Goal: Task Accomplishment & Management: Complete application form

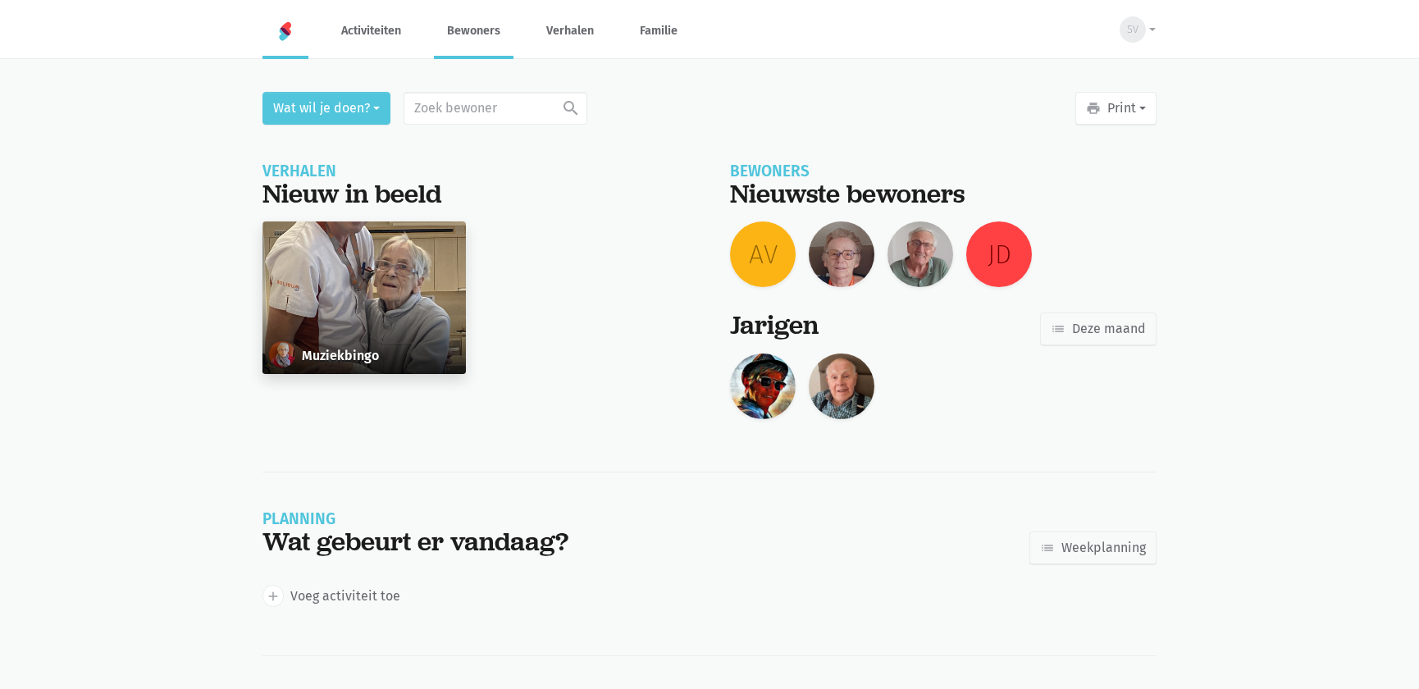
click at [481, 29] on link "Bewoners" at bounding box center [474, 30] width 80 height 55
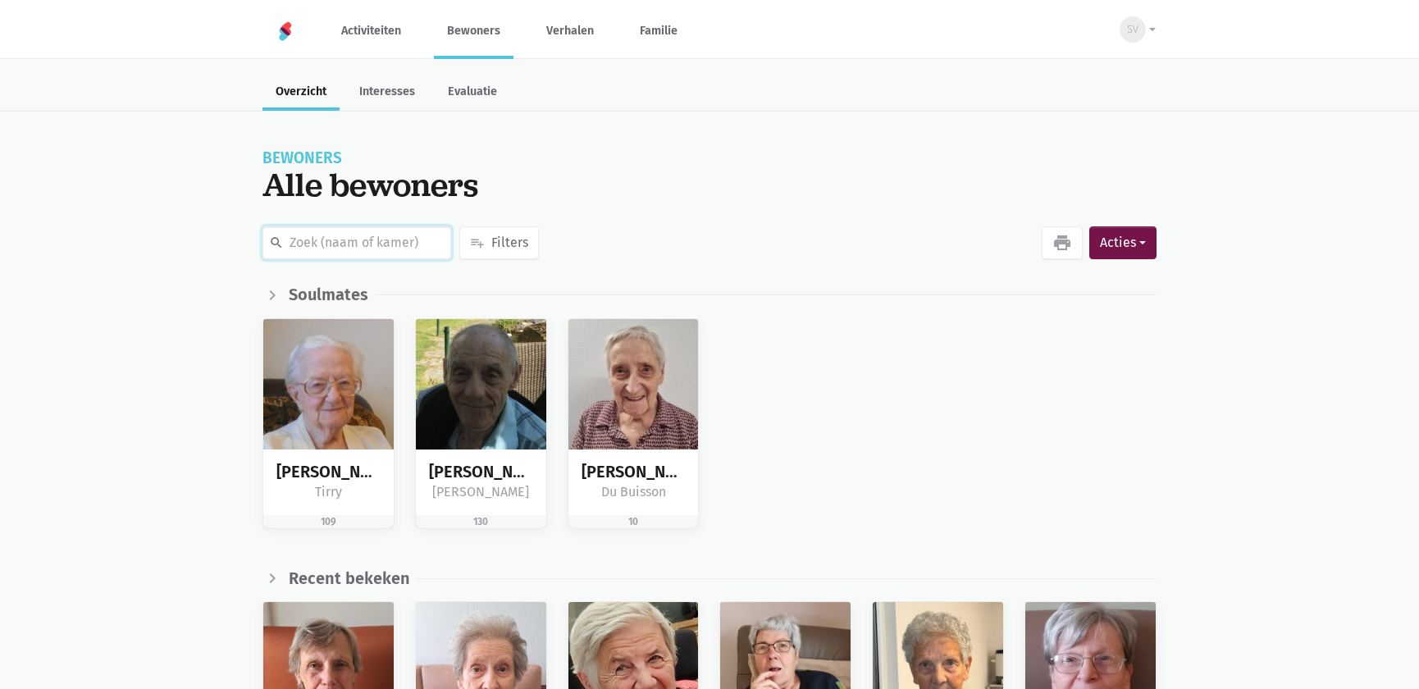
click at [401, 244] on input "text" at bounding box center [356, 242] width 189 height 33
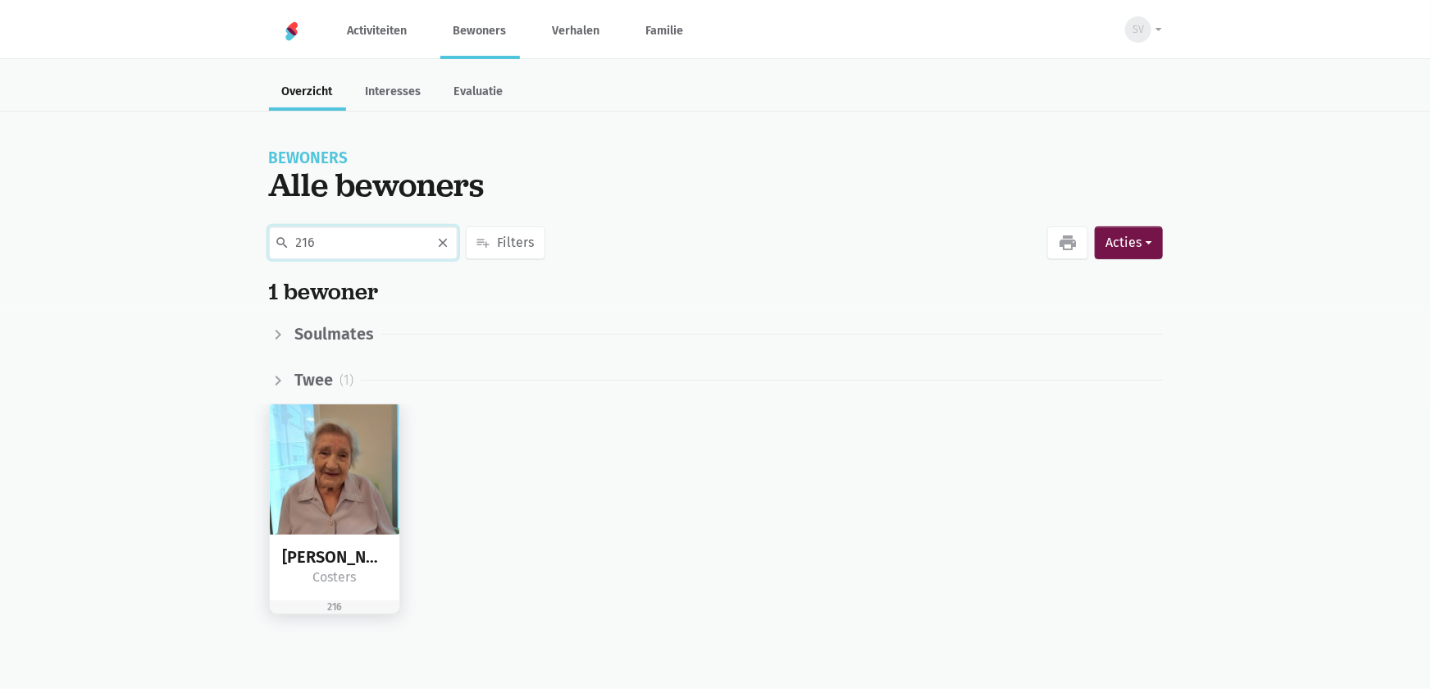
type input "216"
click at [391, 486] on img at bounding box center [335, 469] width 130 height 130
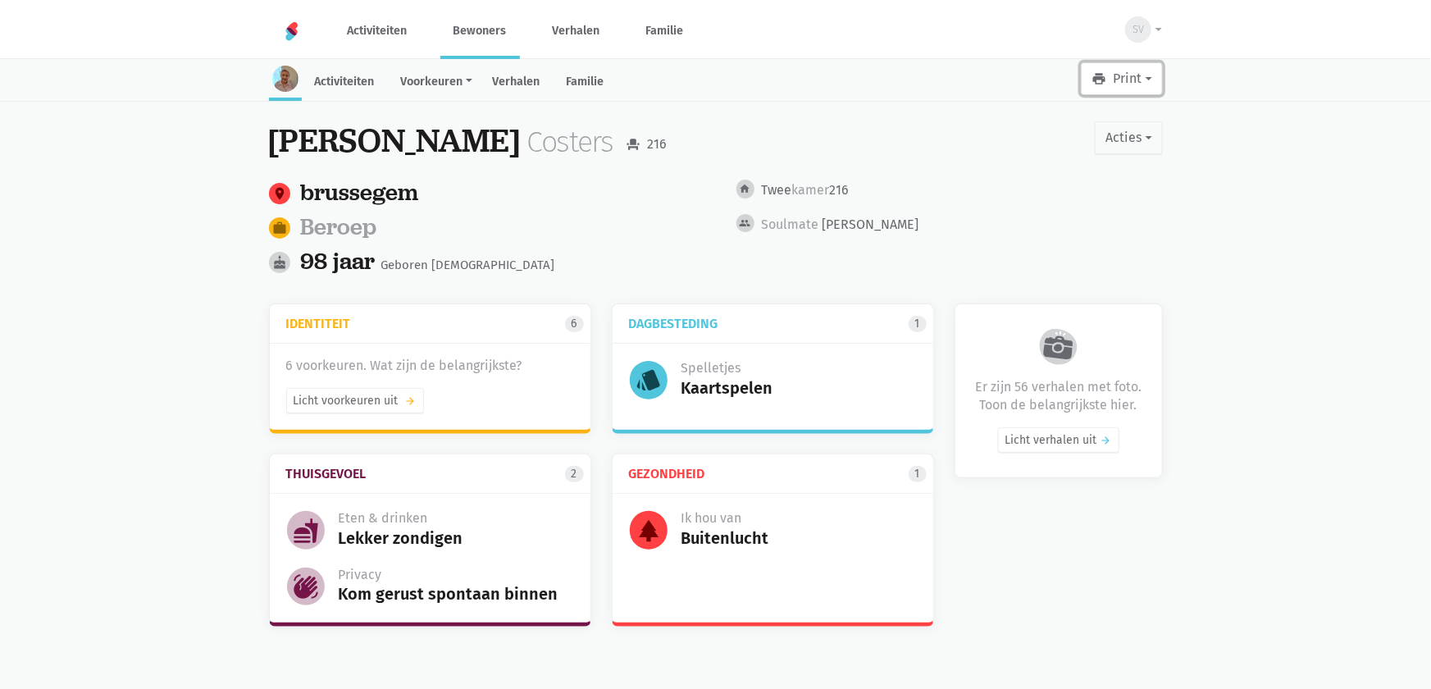
click at [1120, 84] on button "print Print" at bounding box center [1121, 78] width 81 height 33
click at [1047, 121] on link "Leesboekje" at bounding box center [1083, 121] width 157 height 28
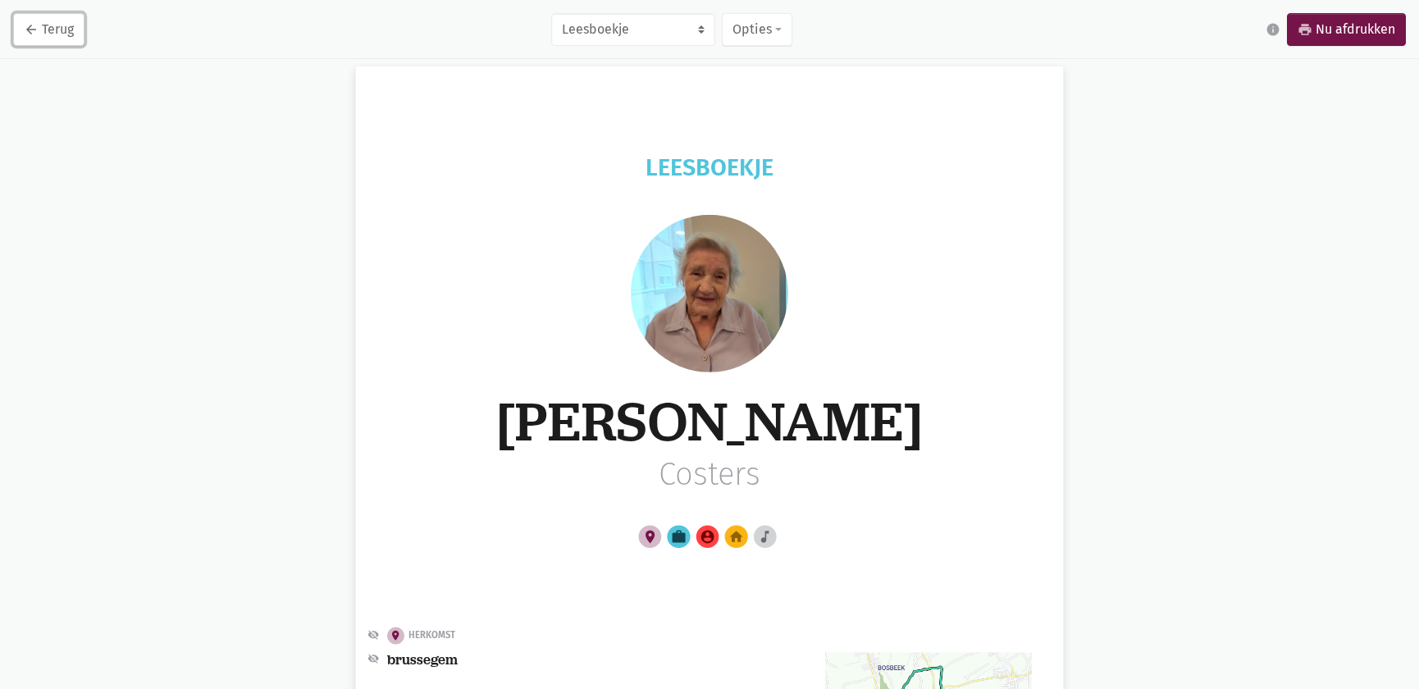
click at [37, 24] on icon "arrow_back" at bounding box center [31, 29] width 15 height 15
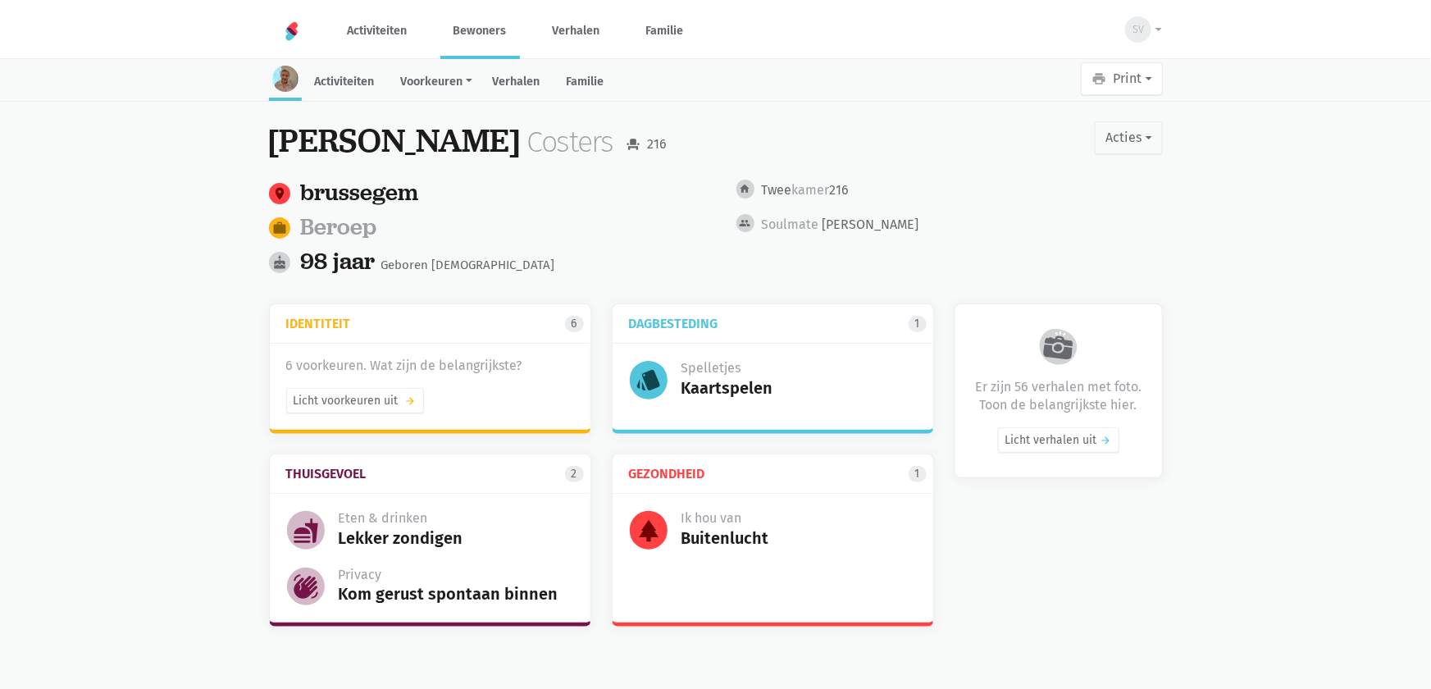
click at [496, 33] on link "Bewoners" at bounding box center [480, 30] width 80 height 55
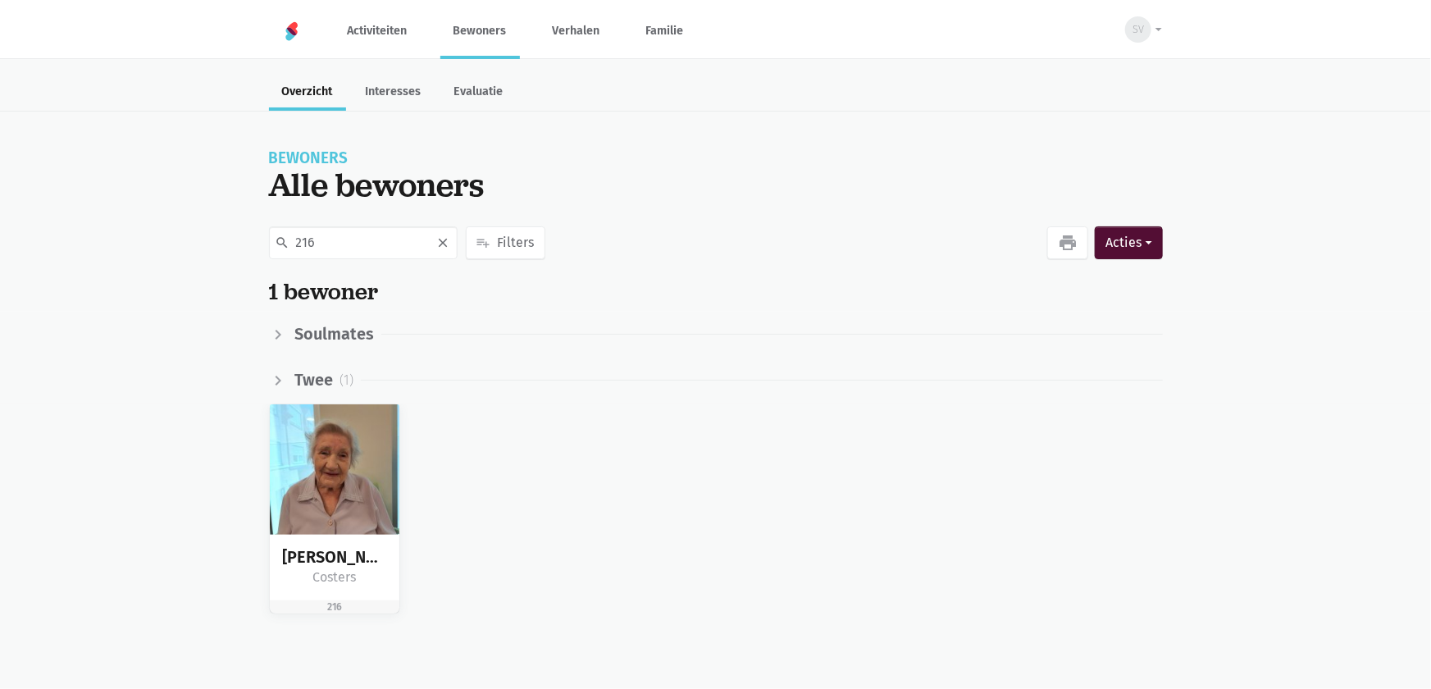
type input "216"
click at [1134, 235] on button "Acties" at bounding box center [1128, 242] width 67 height 33
drag, startPoint x: 1042, startPoint y: 281, endPoint x: 1033, endPoint y: 275, distance: 10.7
click at [1040, 280] on button "person_add Nieuwe bewoner" at bounding box center [1043, 289] width 238 height 28
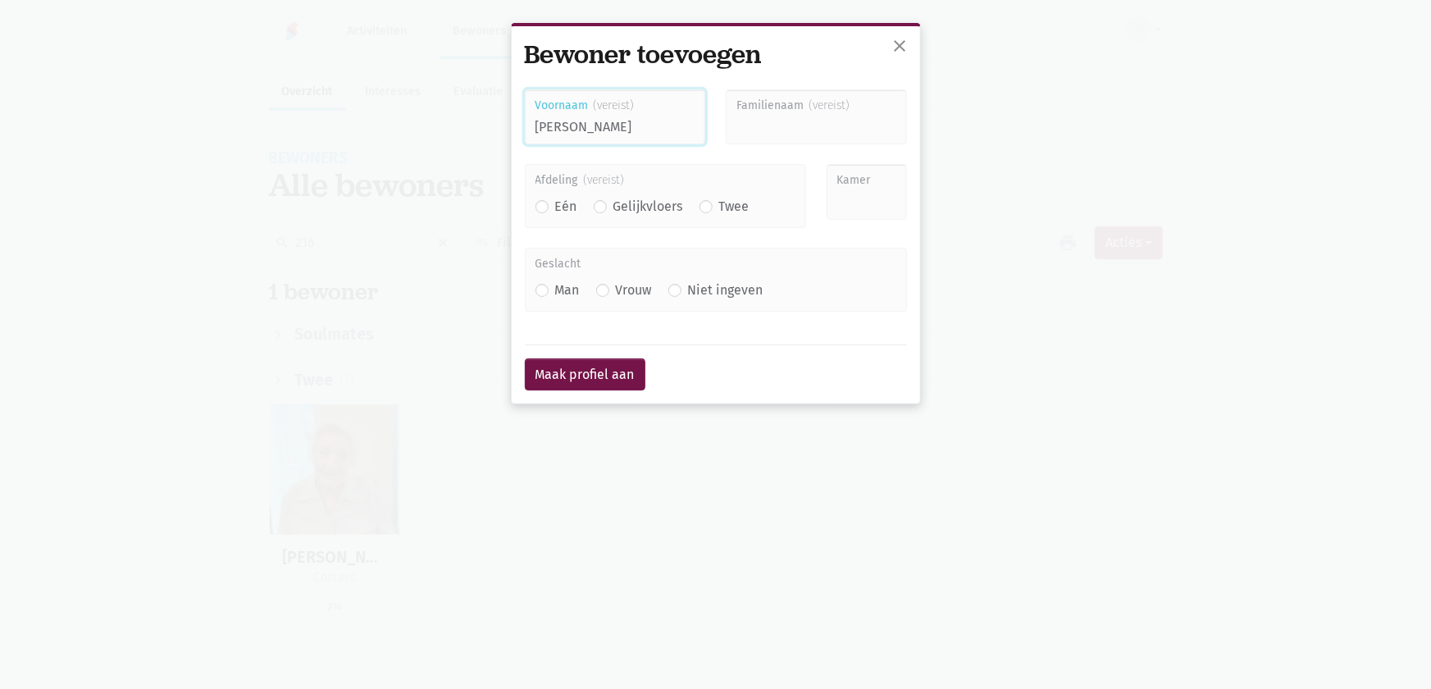
type input "Johannes"
type input "Hofmans"
click at [549, 205] on div "Eén" at bounding box center [557, 206] width 42 height 21
drag, startPoint x: 710, startPoint y: 207, endPoint x: 751, endPoint y: 204, distance: 41.9
click at [719, 207] on label "Twee" at bounding box center [734, 206] width 30 height 21
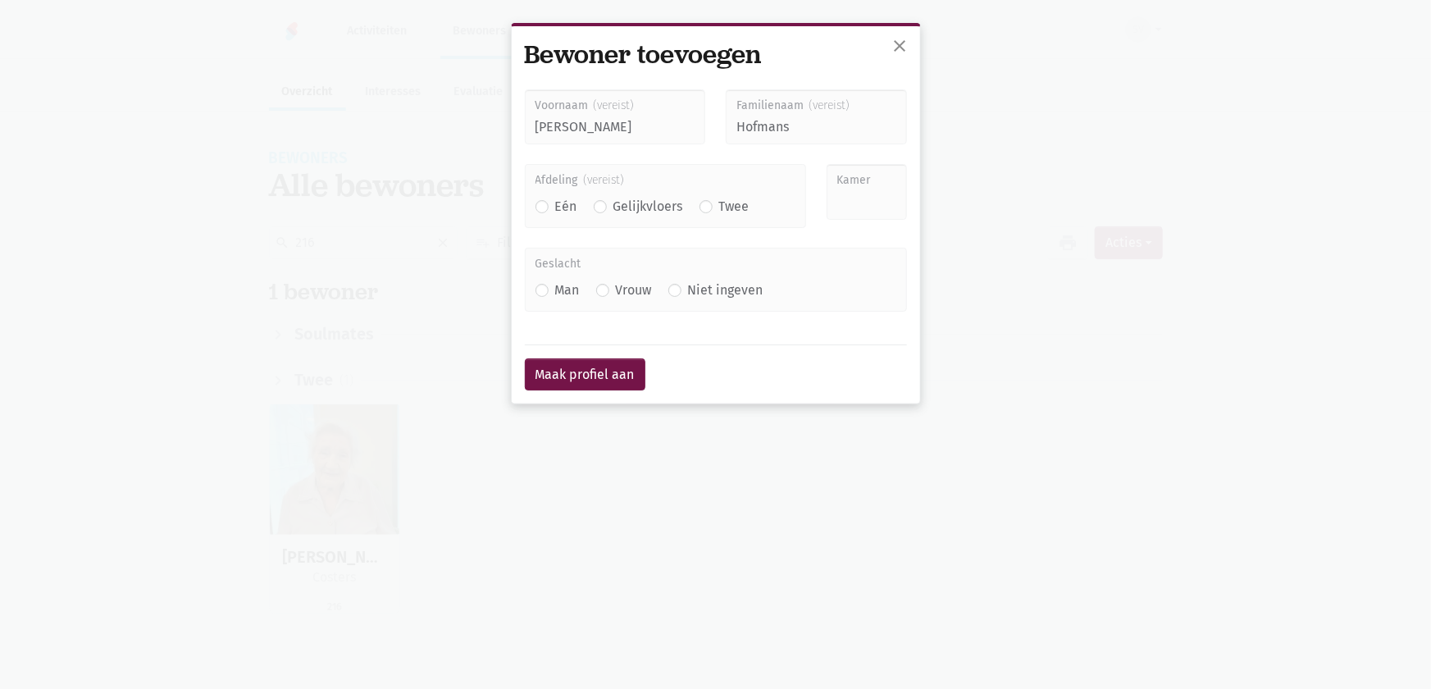
click at [710, 207] on input "Twee" at bounding box center [706, 204] width 13 height 17
radio input "true"
click at [855, 208] on input "Kamer" at bounding box center [867, 192] width 80 height 56
type input "216"
click at [555, 290] on label "Man" at bounding box center [567, 290] width 25 height 21
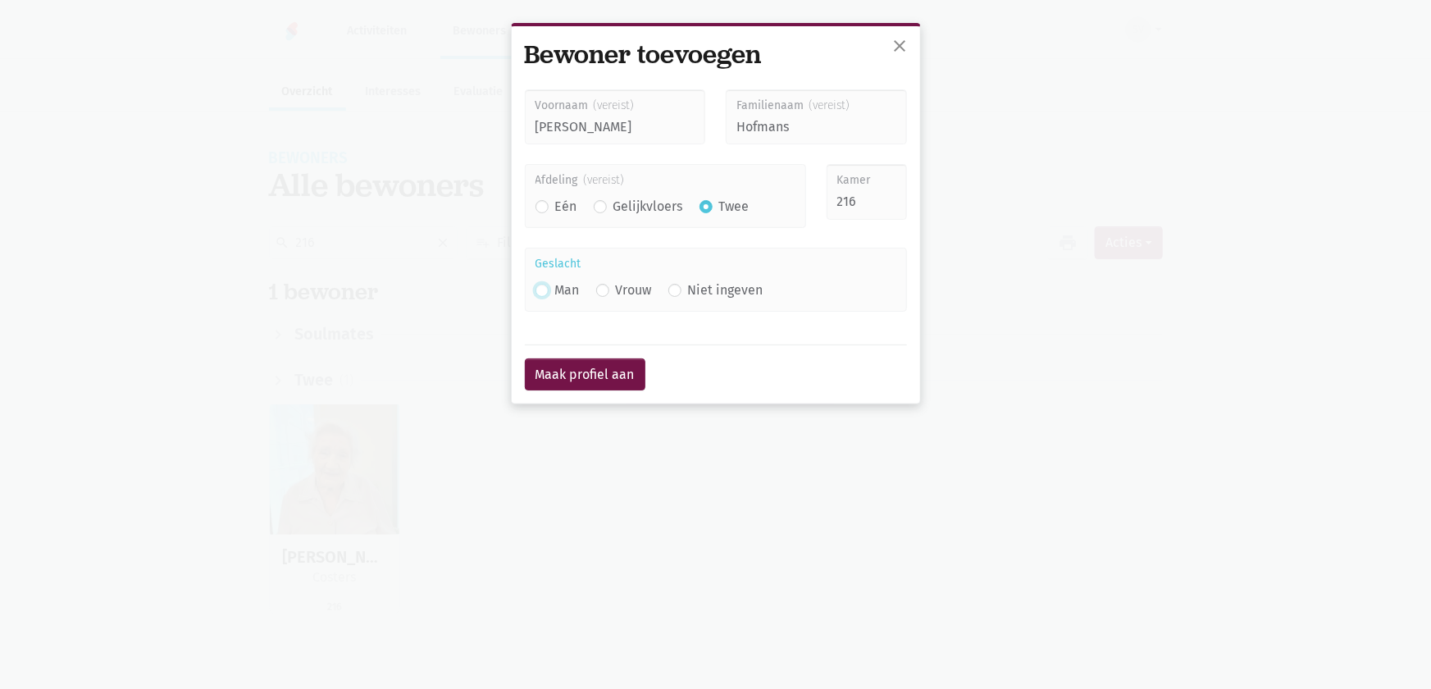
click at [546, 290] on input "Man" at bounding box center [542, 288] width 13 height 17
radio input "true"
click at [569, 374] on button "Maak profiel aan" at bounding box center [585, 374] width 121 height 33
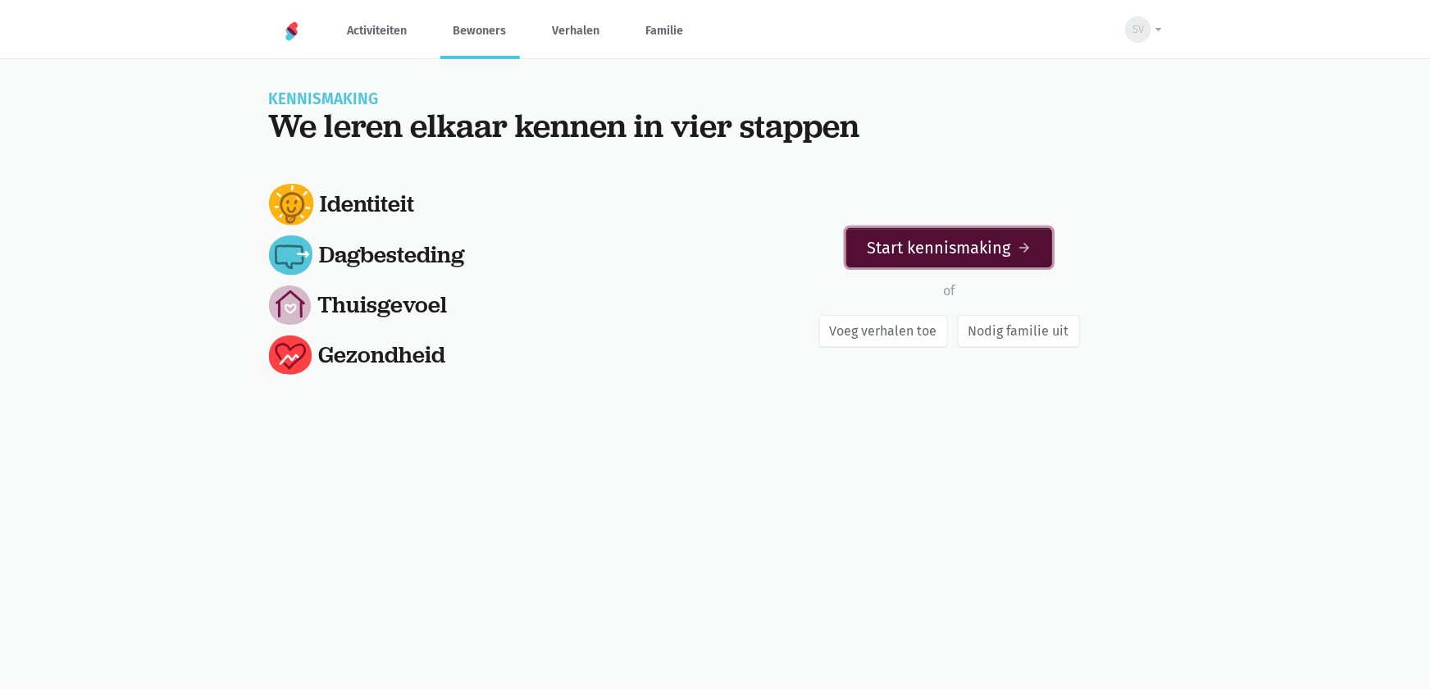
click at [973, 262] on link "Start kennismaking arrow_forward" at bounding box center [950, 247] width 206 height 39
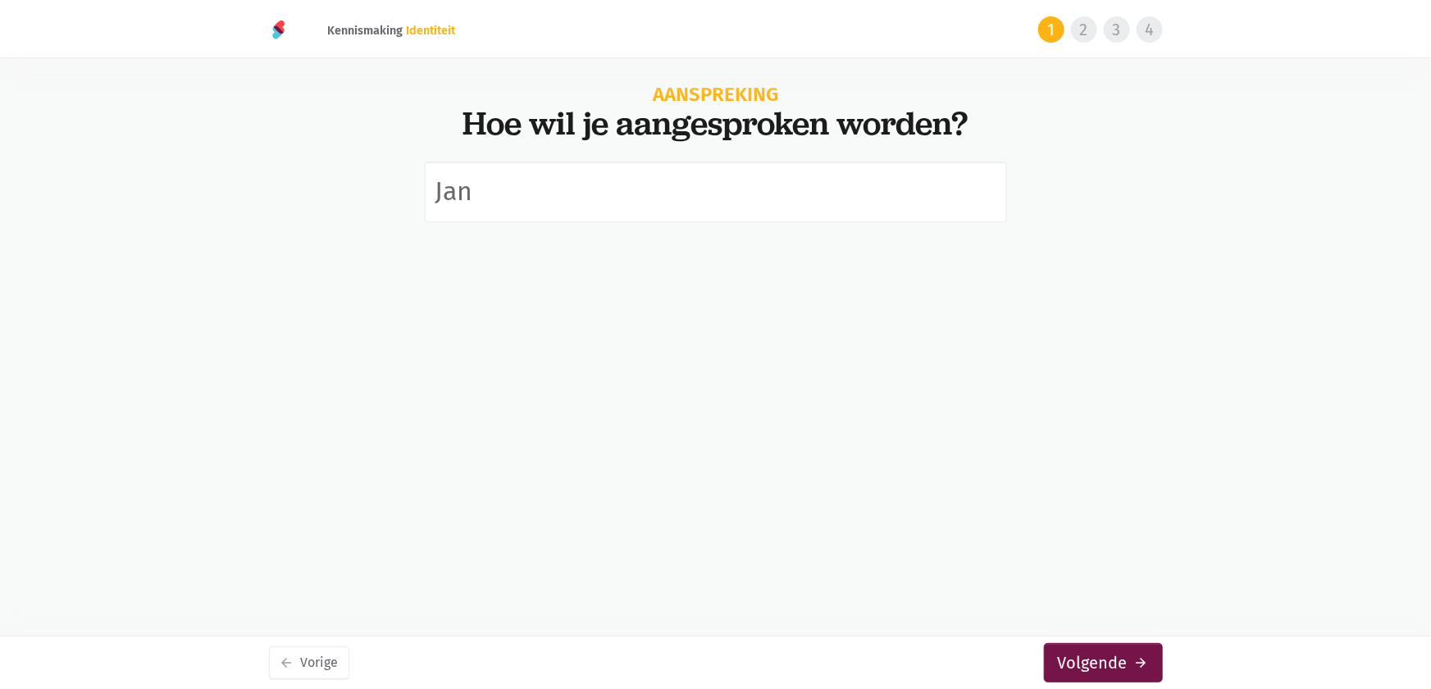
type input "Jan"
click at [1130, 684] on div "arrow_back Vorige Volgende arrow_forward" at bounding box center [716, 663] width 894 height 52
click at [1123, 678] on button "Volgende arrow_forward" at bounding box center [1103, 662] width 119 height 39
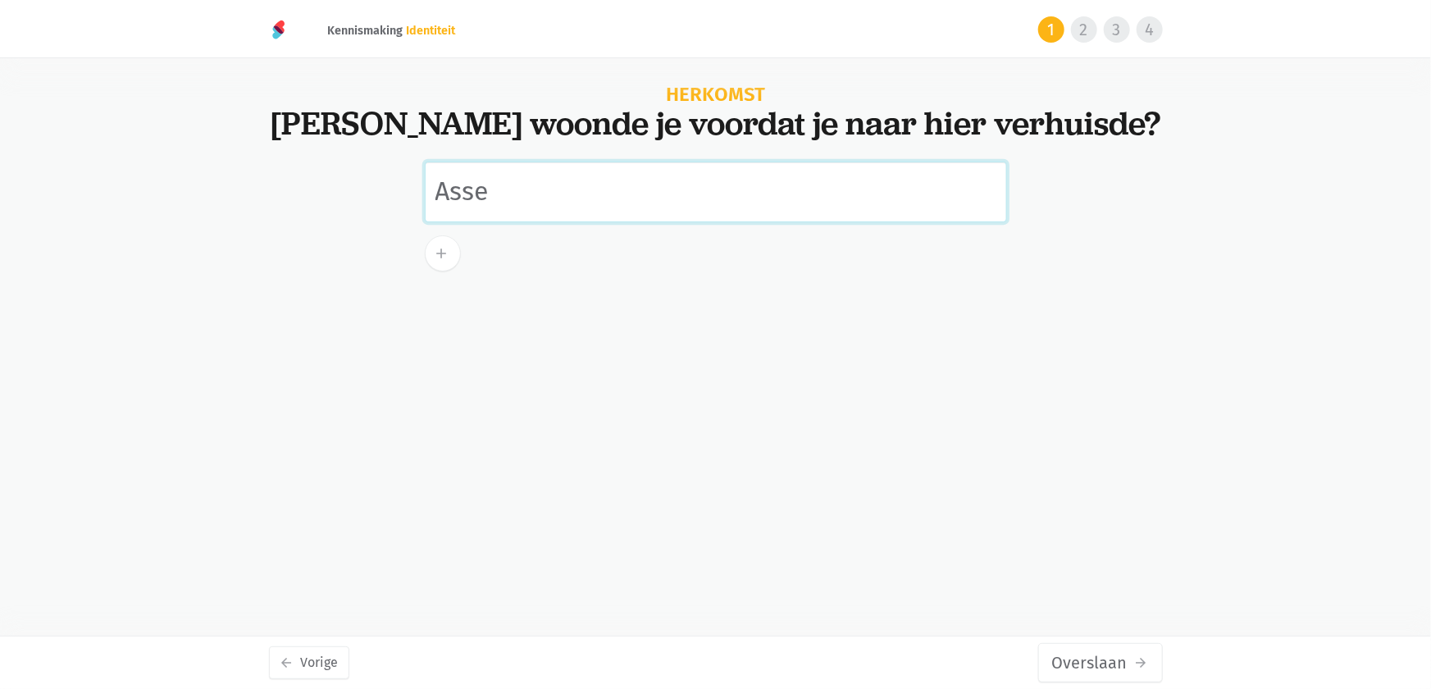
type input "Asse"
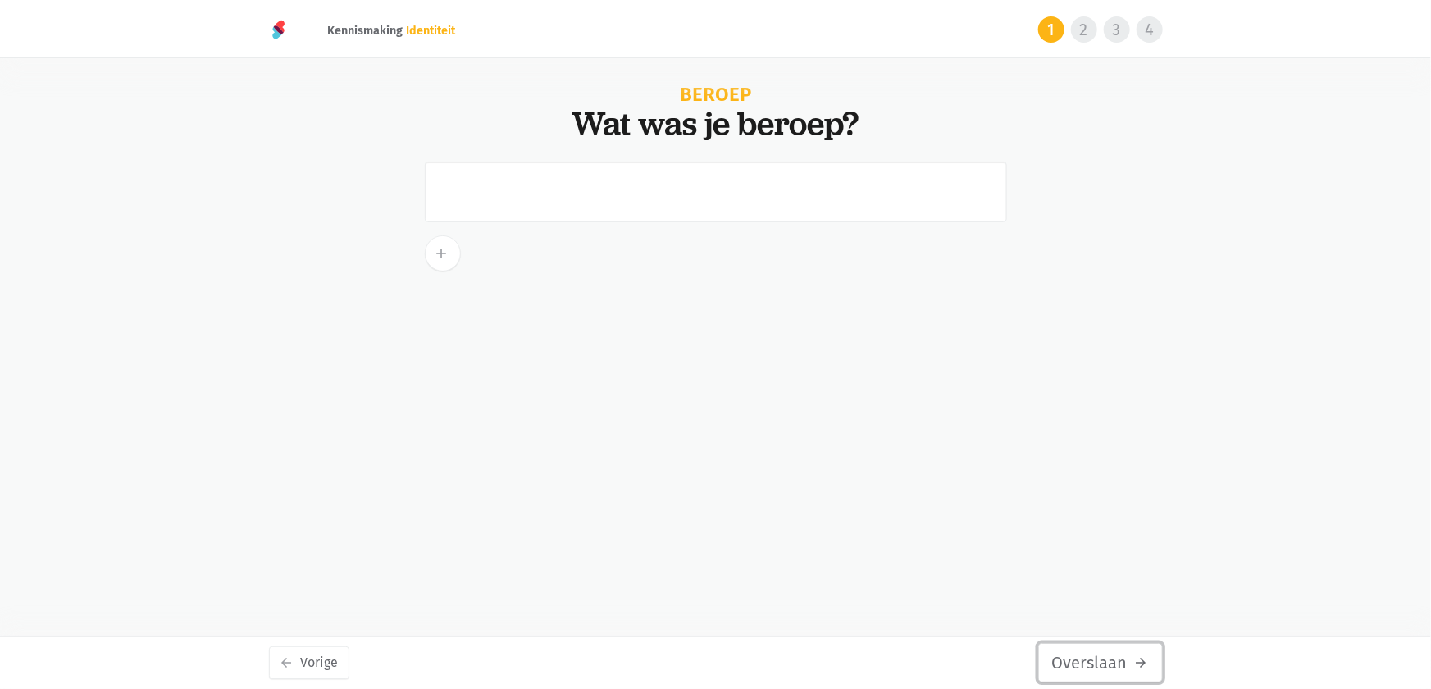
click at [1087, 666] on button "Overslaan arrow_forward" at bounding box center [1100, 662] width 125 height 39
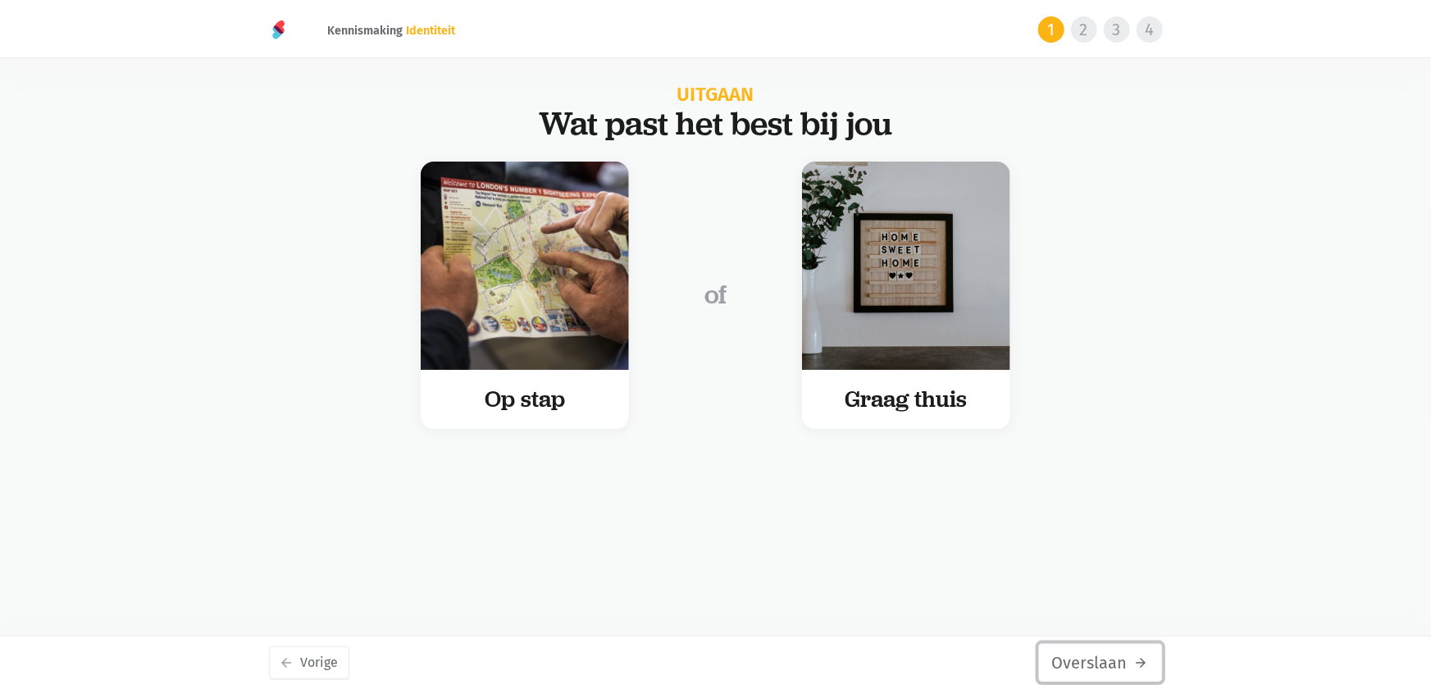
click at [1092, 675] on button "Overslaan arrow_forward" at bounding box center [1100, 662] width 125 height 39
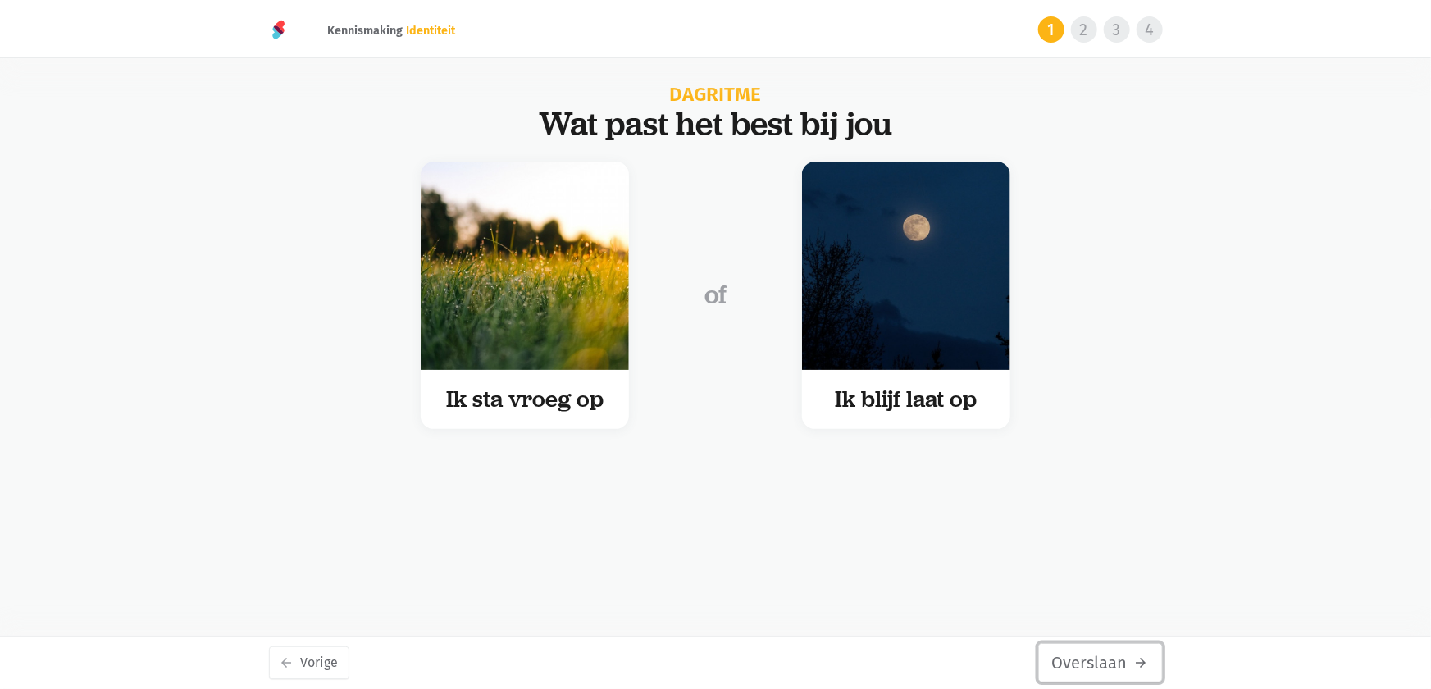
click at [1092, 675] on button "Overslaan arrow_forward" at bounding box center [1100, 662] width 125 height 39
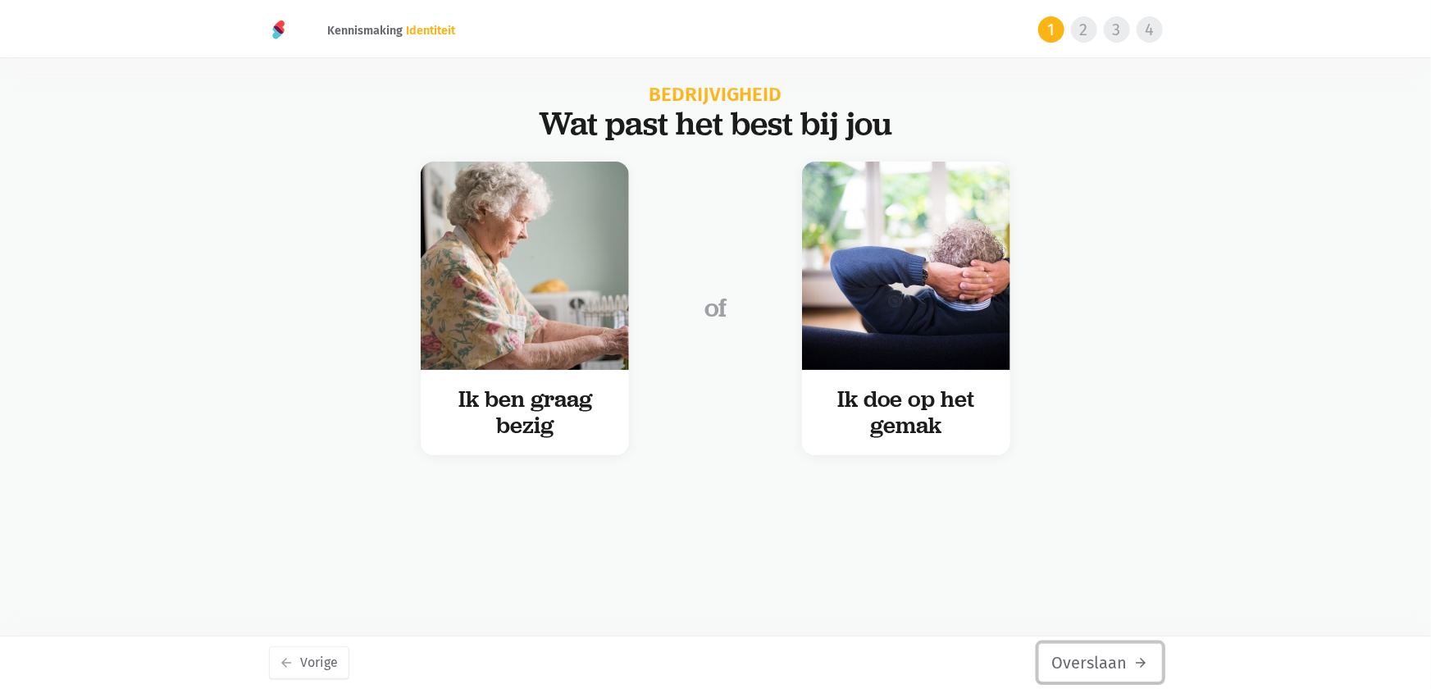
click at [1092, 675] on button "Overslaan arrow_forward" at bounding box center [1100, 662] width 125 height 39
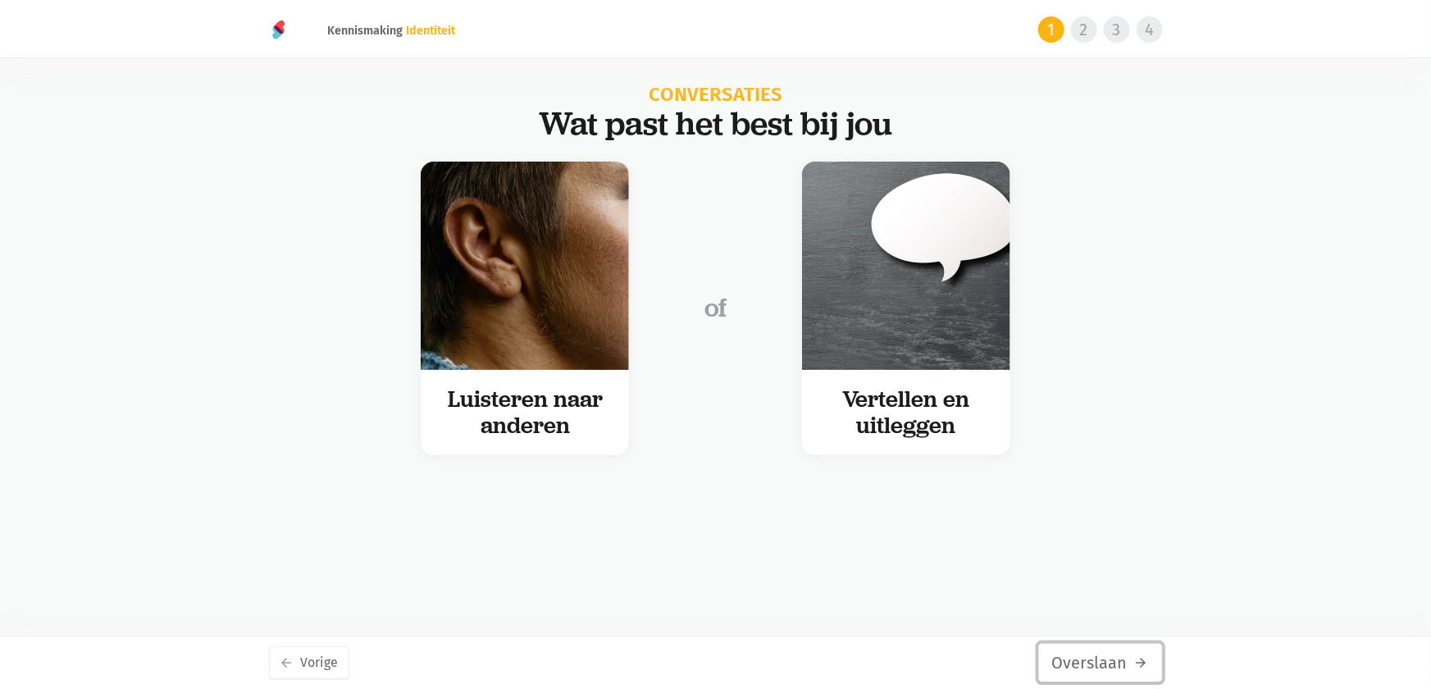
click at [1092, 675] on button "Overslaan arrow_forward" at bounding box center [1100, 662] width 125 height 39
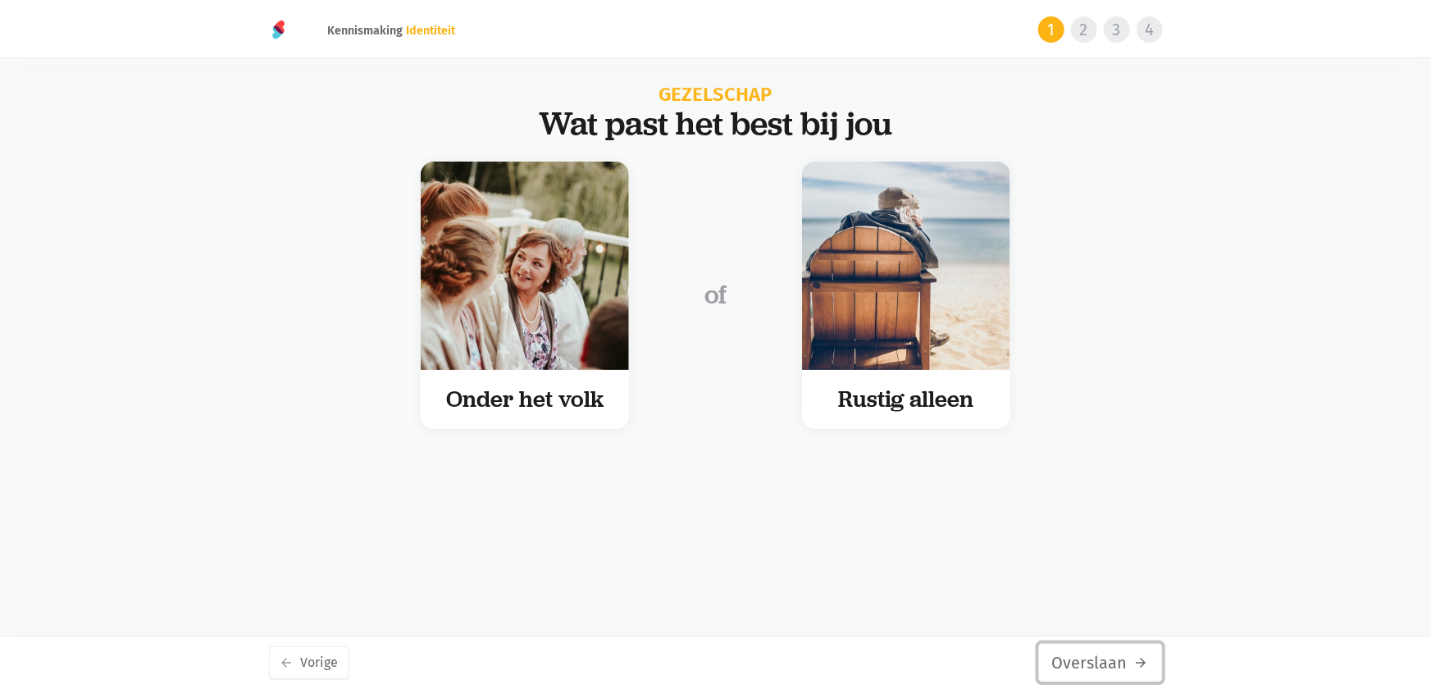
click at [1092, 675] on button "Overslaan arrow_forward" at bounding box center [1100, 662] width 125 height 39
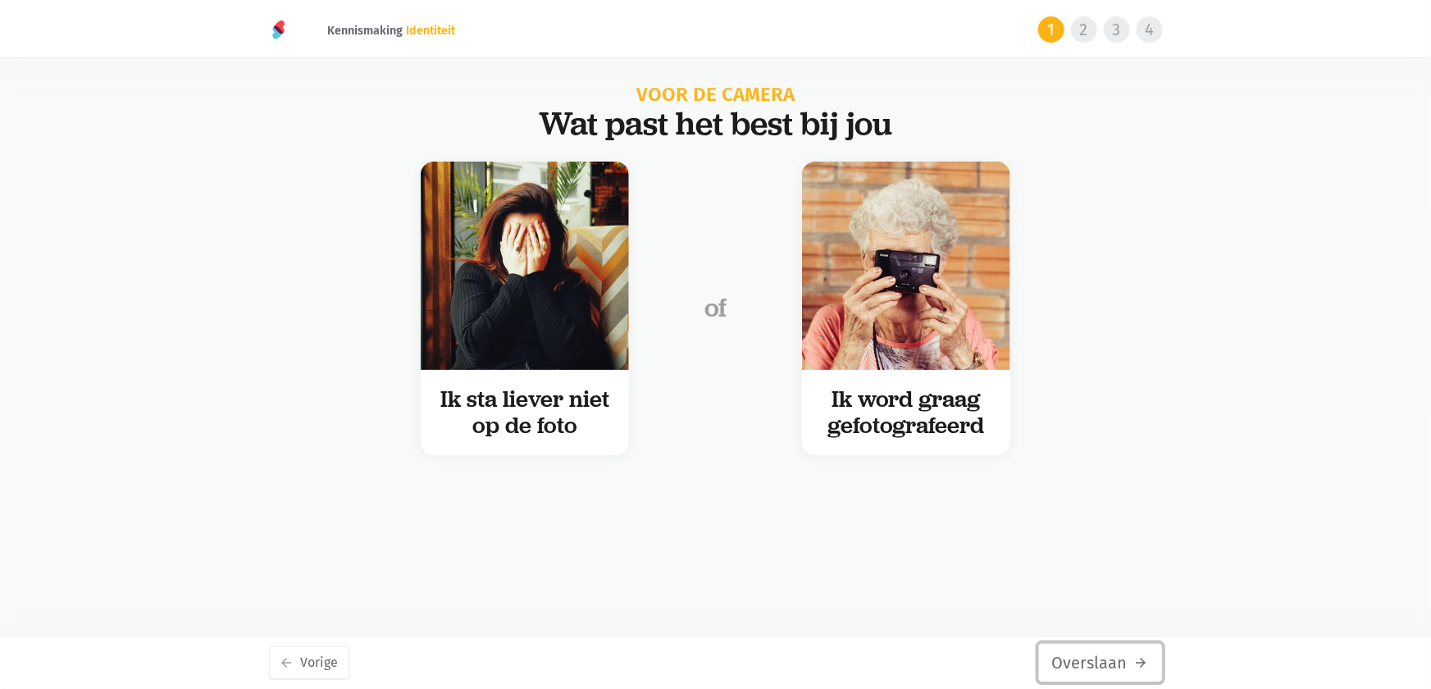
click at [1092, 675] on button "Overslaan arrow_forward" at bounding box center [1100, 662] width 125 height 39
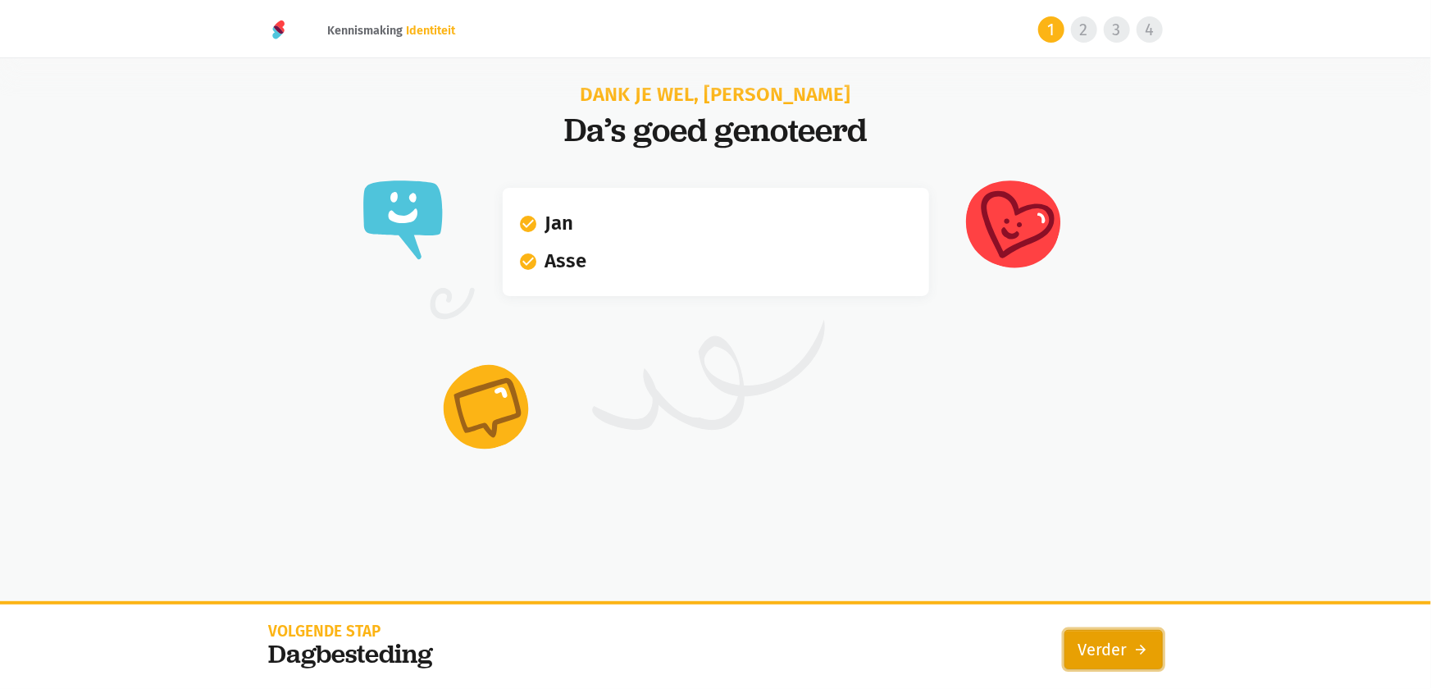
click at [1098, 648] on link "Verder arrow_forward" at bounding box center [1114, 649] width 98 height 39
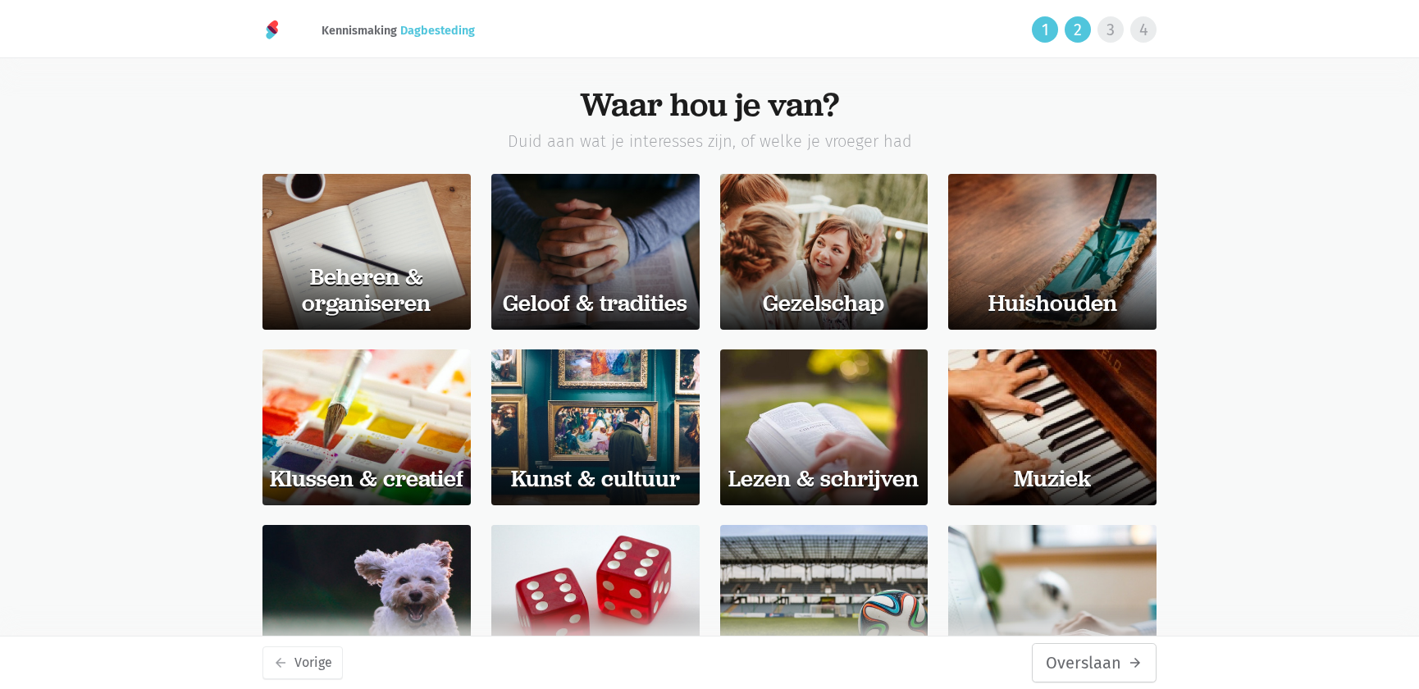
scroll to position [74, 0]
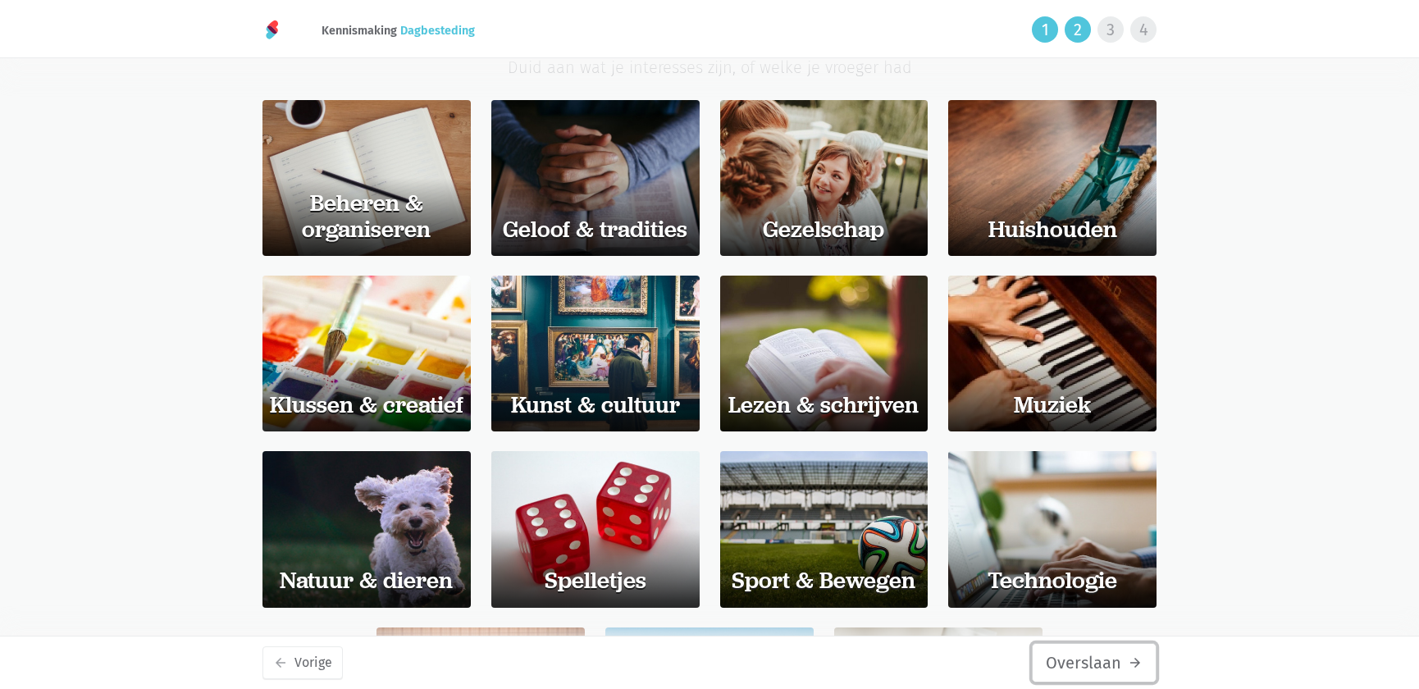
click at [1109, 669] on button "Overslaan arrow_forward" at bounding box center [1094, 662] width 125 height 39
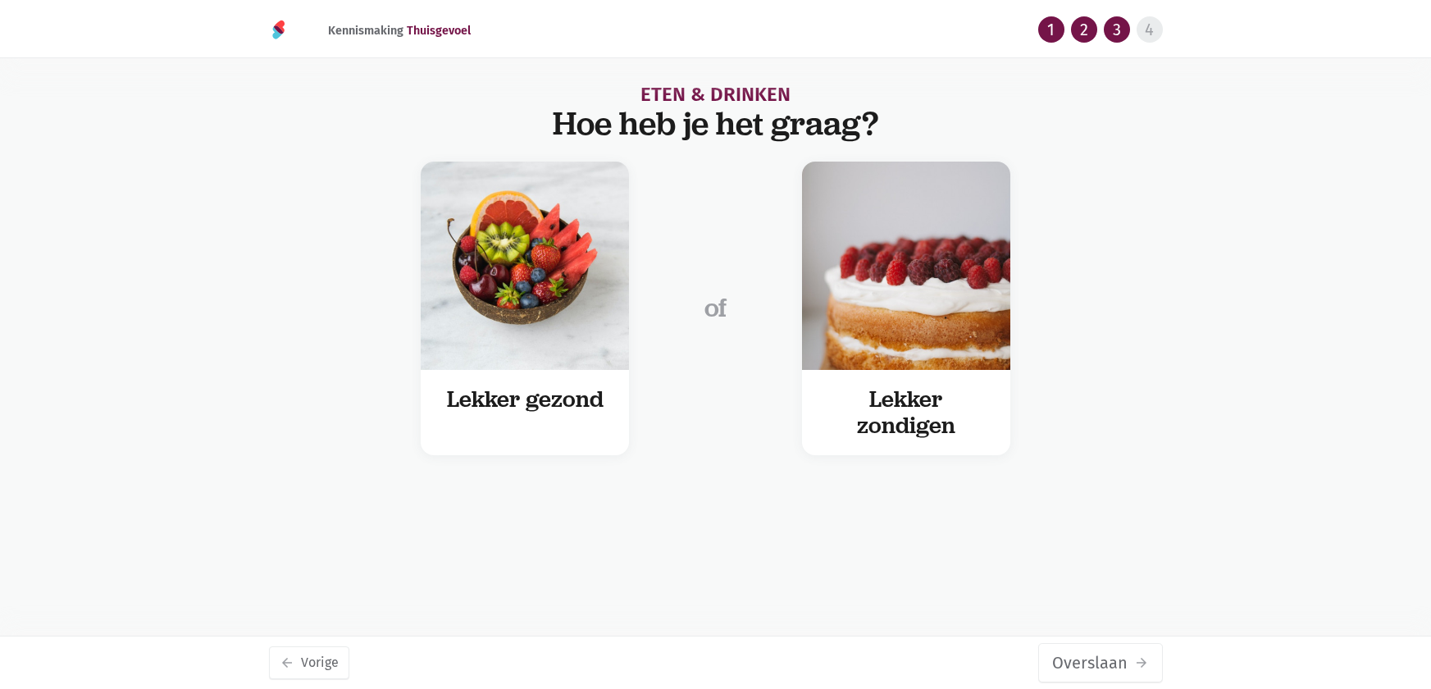
click at [1109, 669] on button "Overslaan arrow_forward" at bounding box center [1100, 662] width 125 height 39
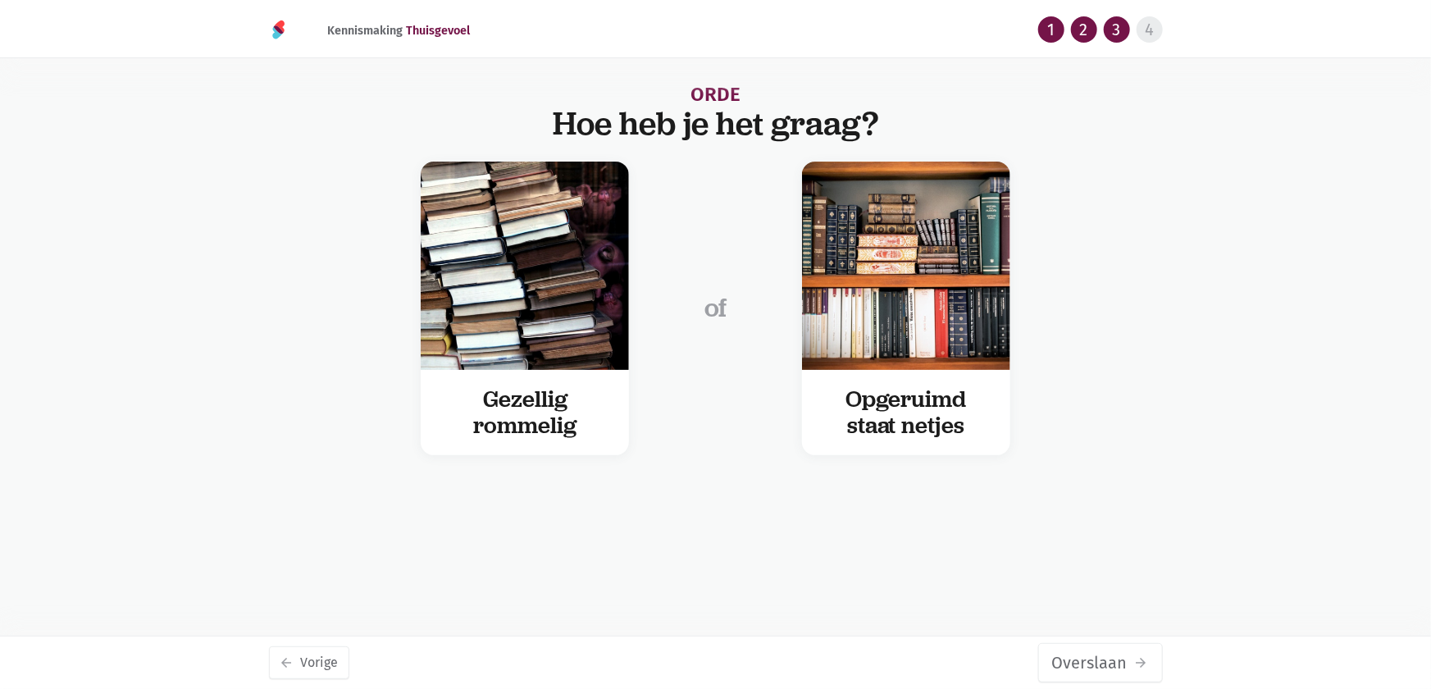
click at [1109, 669] on button "Overslaan arrow_forward" at bounding box center [1100, 662] width 125 height 39
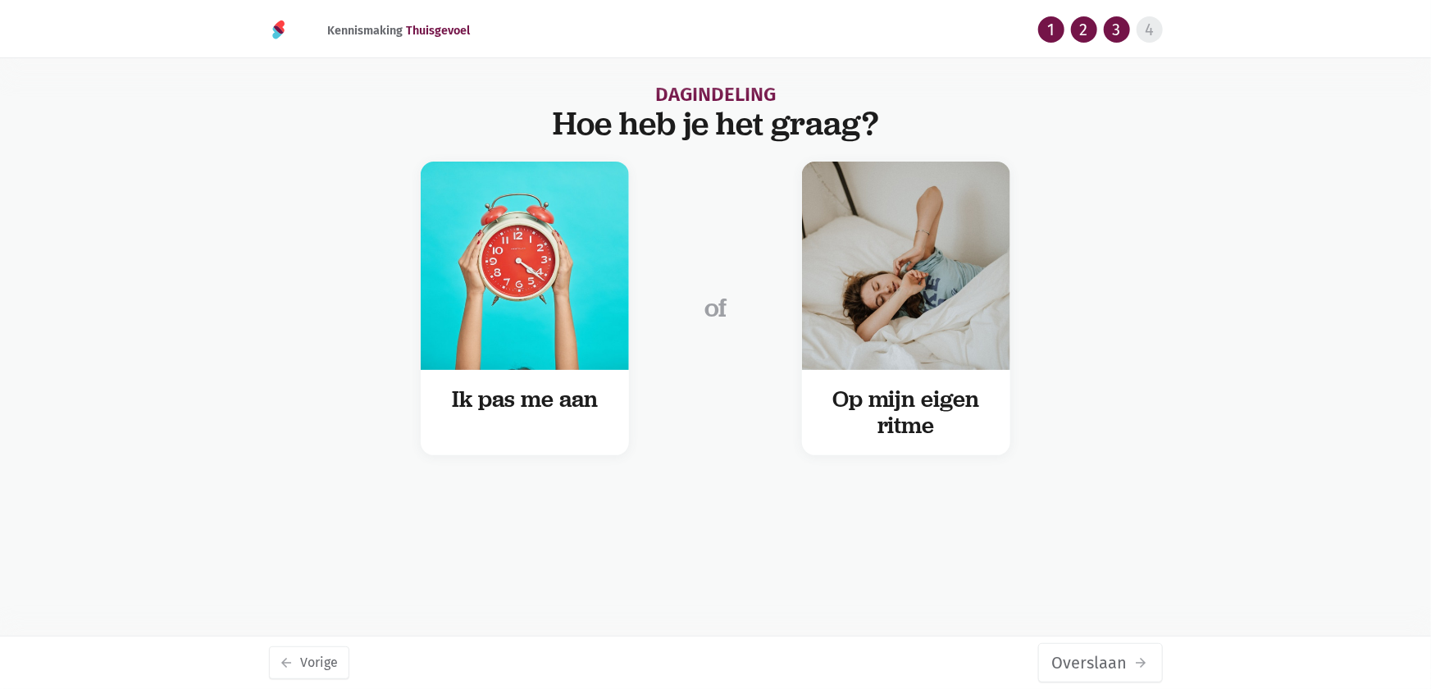
click at [1109, 669] on button "Overslaan arrow_forward" at bounding box center [1100, 662] width 125 height 39
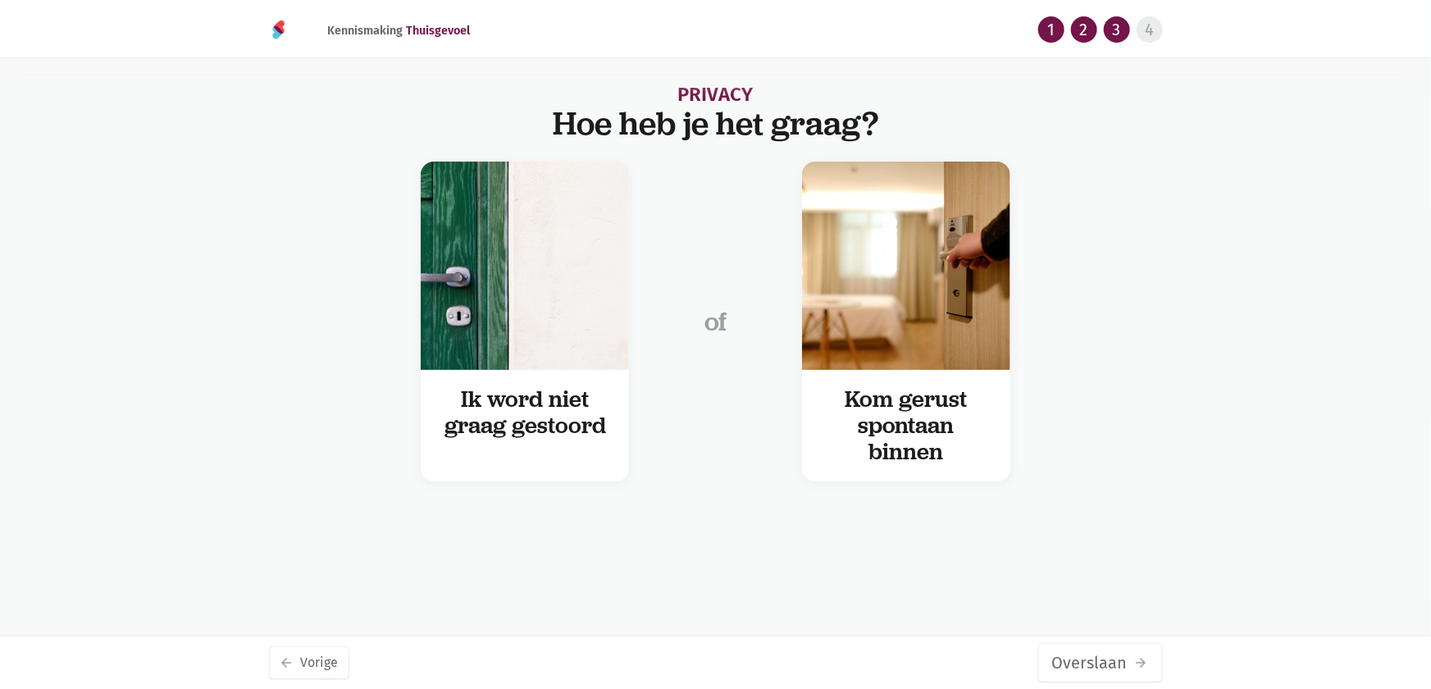
click at [1109, 669] on button "Overslaan arrow_forward" at bounding box center [1100, 662] width 125 height 39
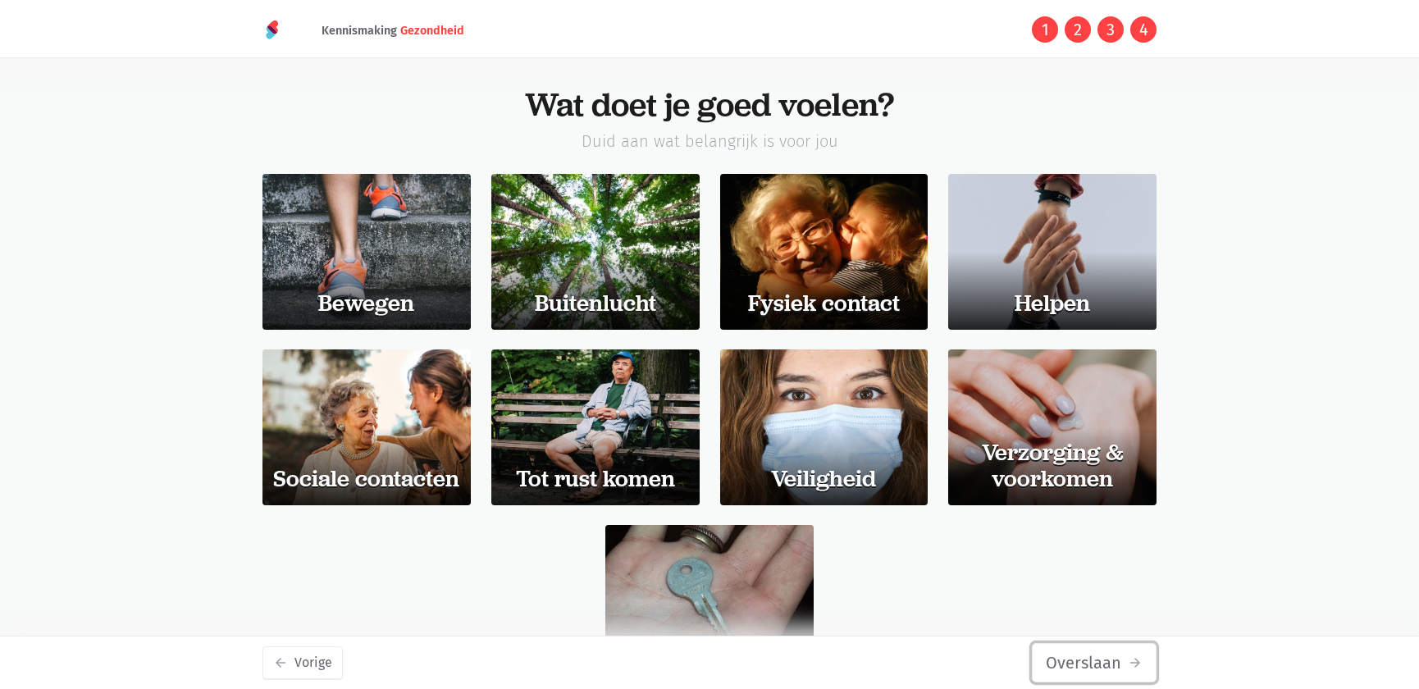
click at [1112, 657] on button "Overslaan arrow_forward" at bounding box center [1094, 662] width 125 height 39
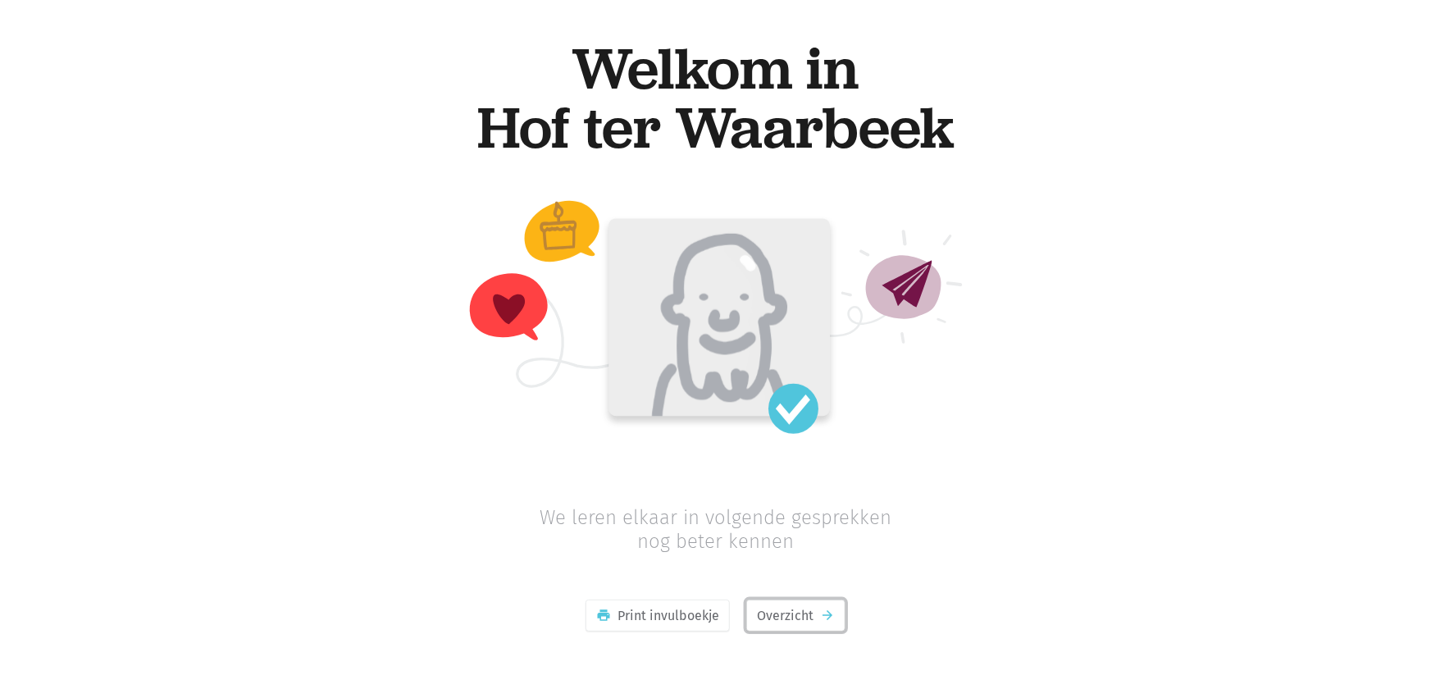
click at [769, 607] on link "Overzicht arrow_forward" at bounding box center [795, 616] width 99 height 33
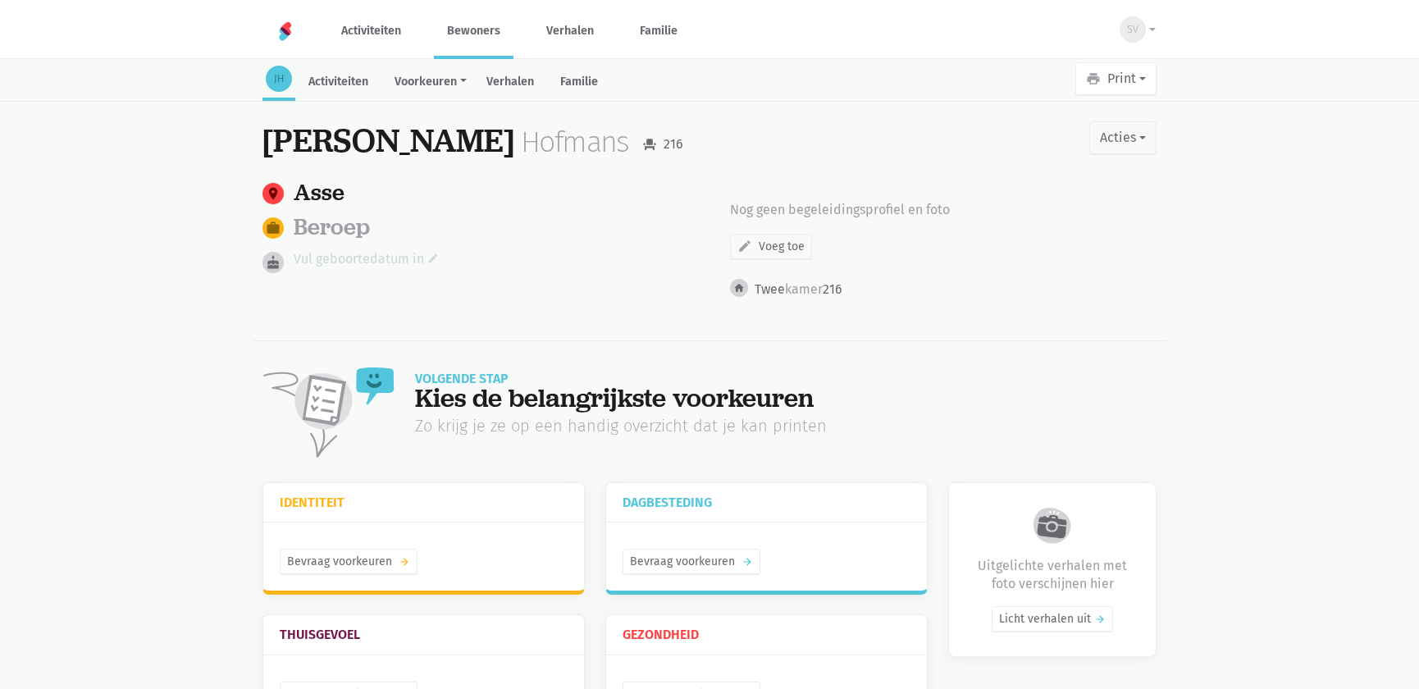
click at [385, 258] on link "Vul geboortedatum in edit" at bounding box center [366, 259] width 145 height 21
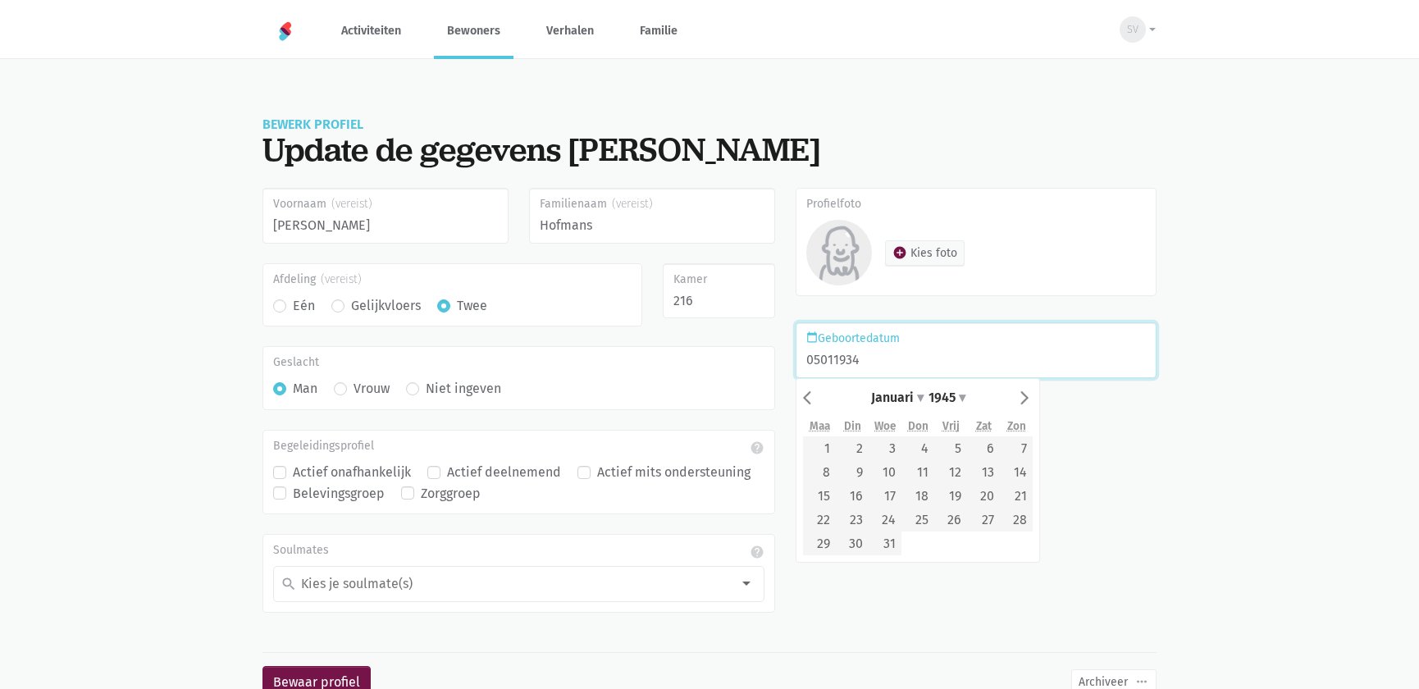
type input "[DATE]"
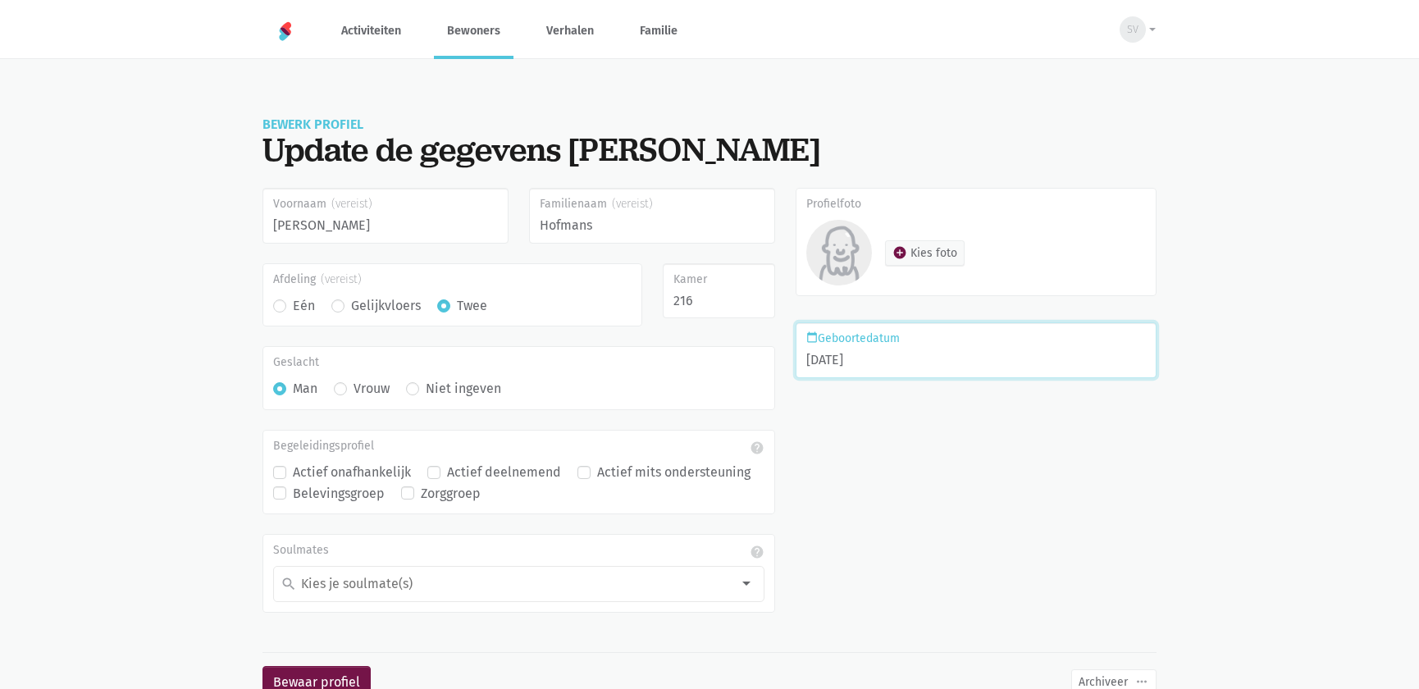
scroll to position [48, 0]
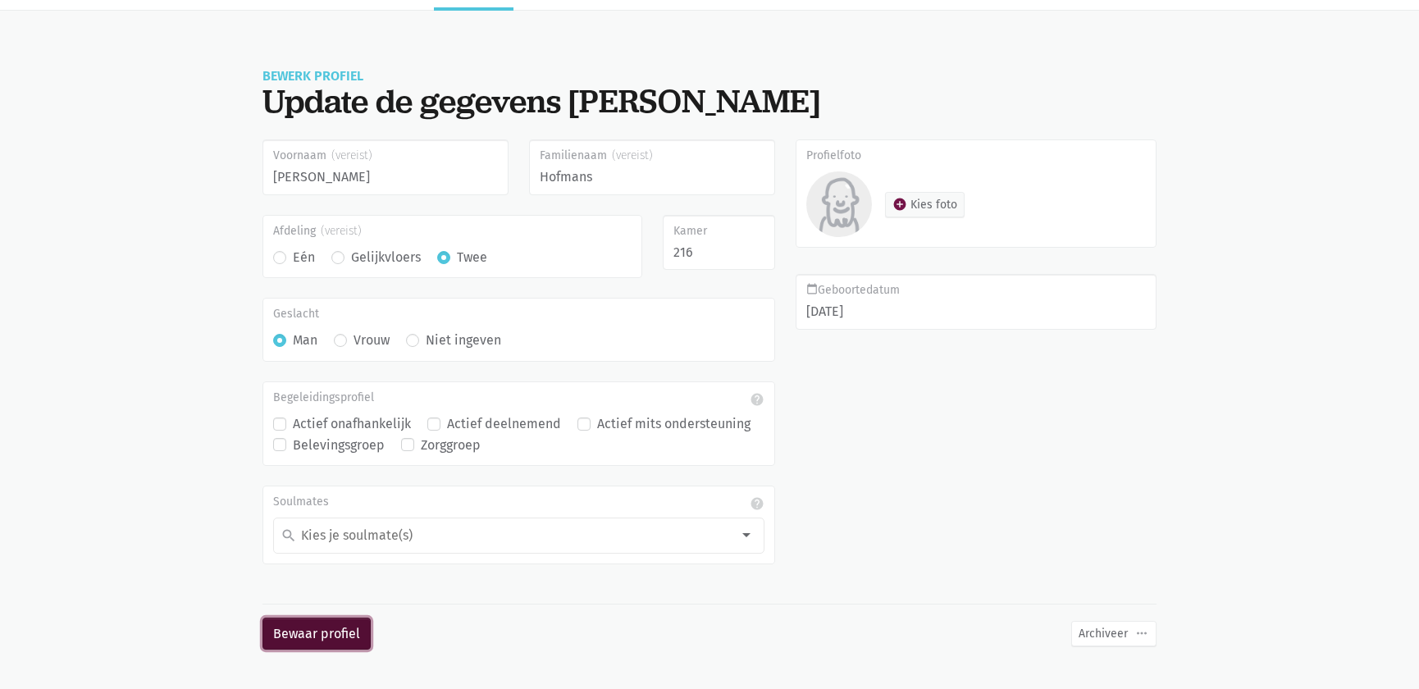
click at [338, 632] on button "Bewaar profiel" at bounding box center [316, 634] width 108 height 33
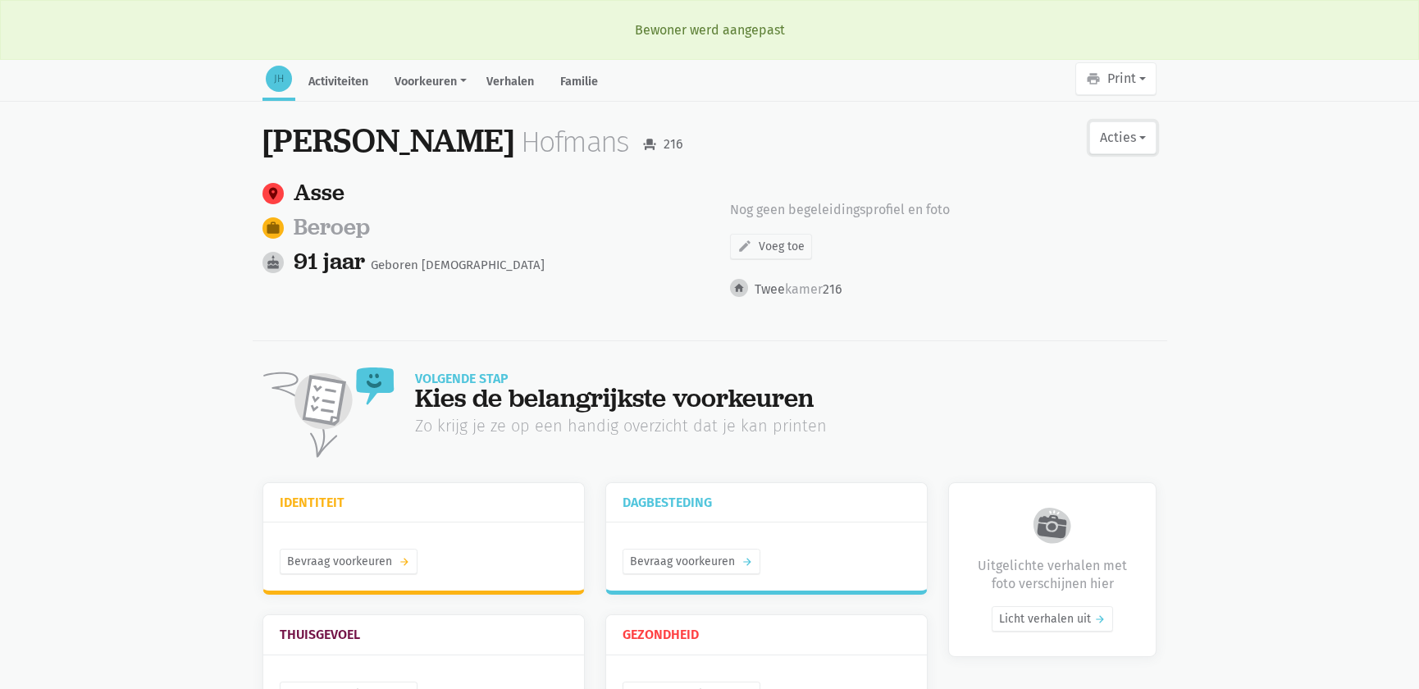
click at [1116, 128] on button "Acties" at bounding box center [1122, 137] width 67 height 33
click at [1003, 175] on link "edit Bewerk profiel" at bounding box center [1055, 181] width 207 height 28
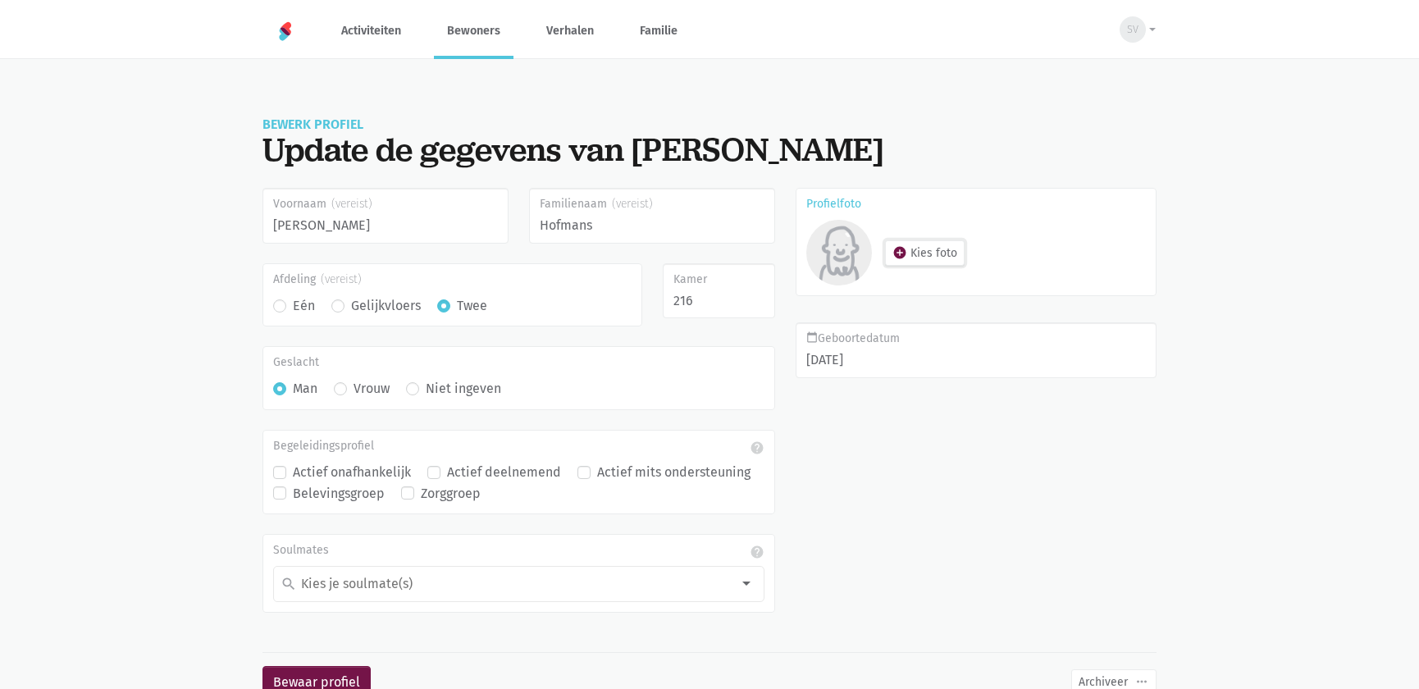
click at [937, 253] on button "add_circle Kies foto" at bounding box center [925, 252] width 80 height 25
click at [345, 666] on button "Bewaar profiel" at bounding box center [316, 682] width 108 height 33
click at [345, 670] on button "Bewaar profiel" at bounding box center [316, 682] width 108 height 33
click at [339, 681] on button "Bewaar profiel" at bounding box center [316, 682] width 108 height 33
click at [165, 332] on main "Bewerk profiel Update de gegevens van Johannes Voornaam Johannes Familienaam Ho…" at bounding box center [709, 398] width 1419 height 600
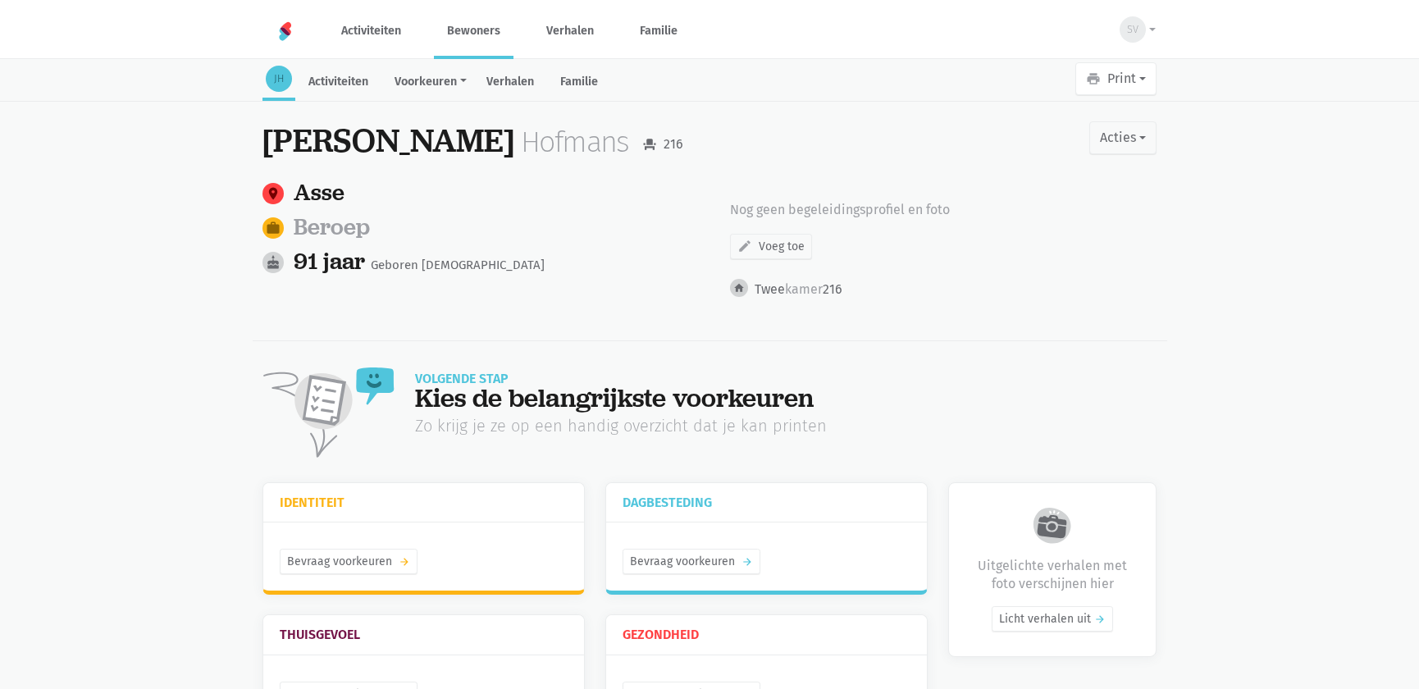
click at [466, 25] on link "Bewoners" at bounding box center [474, 30] width 80 height 55
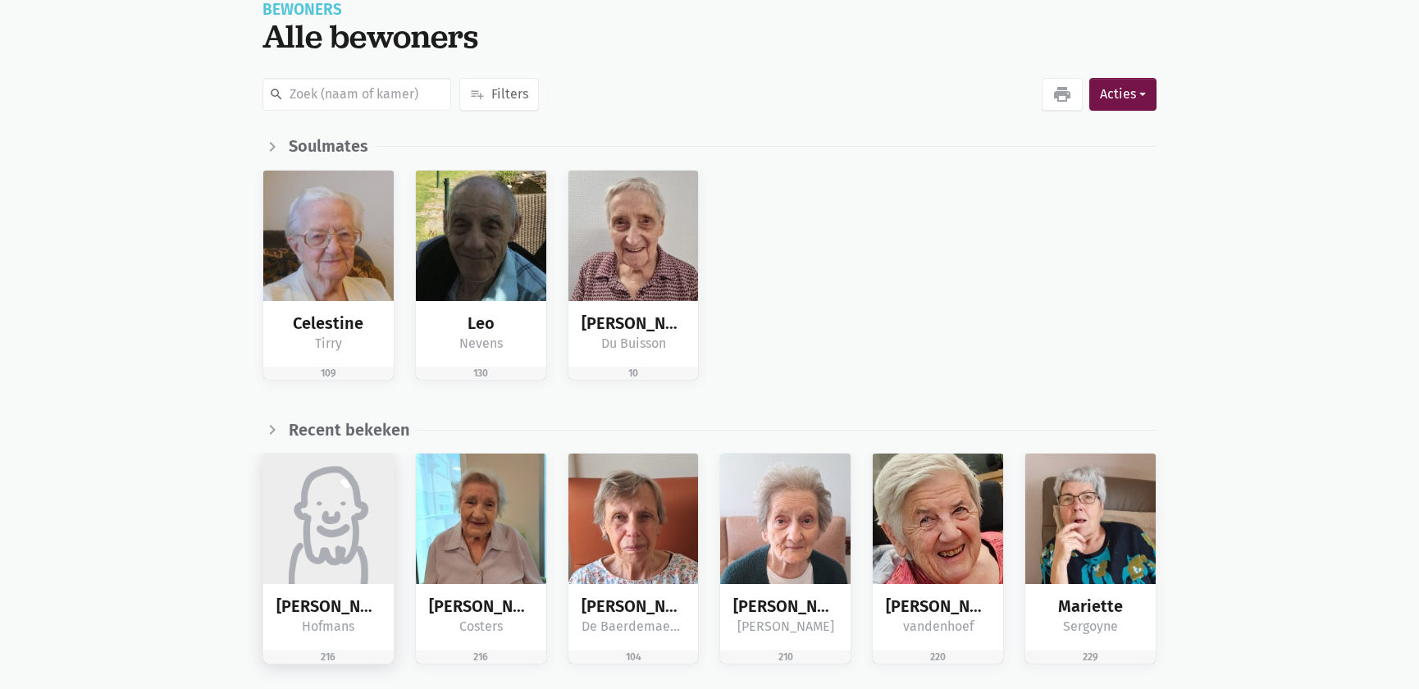
scroll to position [223, 0]
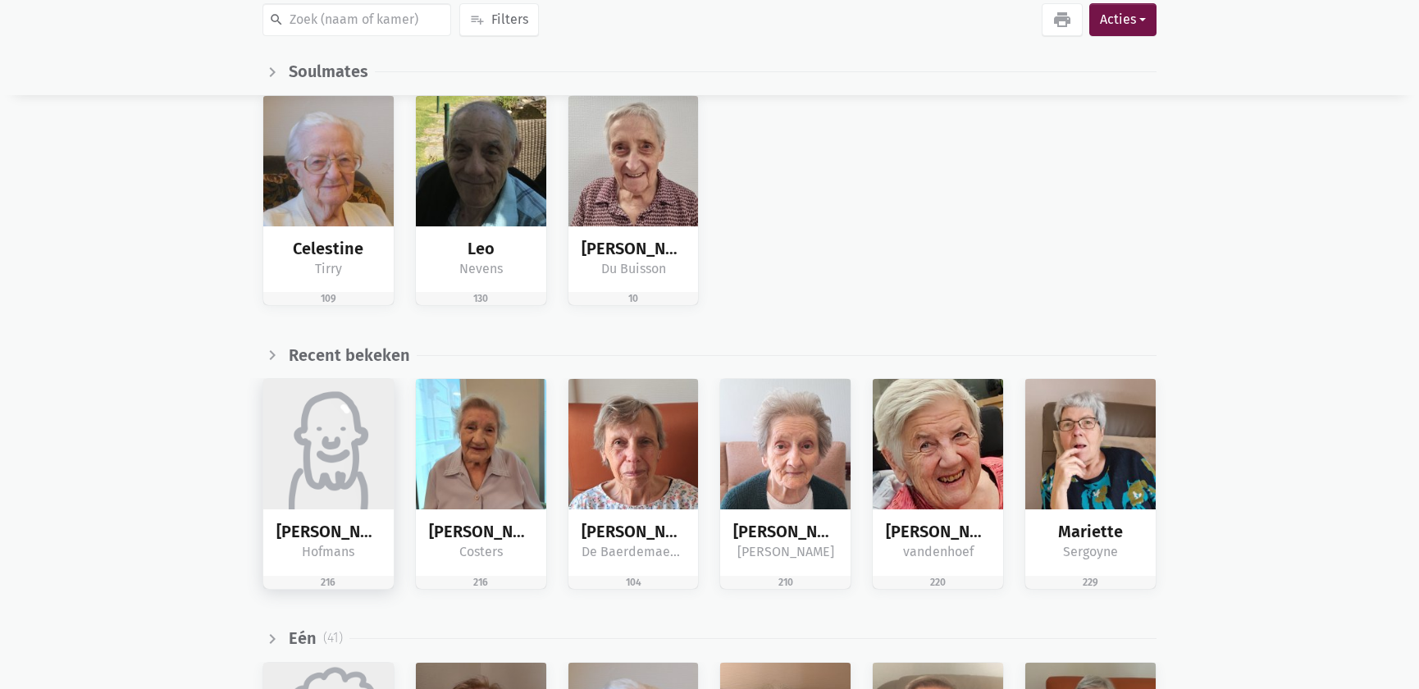
click at [349, 510] on div "Johannes Hofmans" at bounding box center [328, 542] width 130 height 66
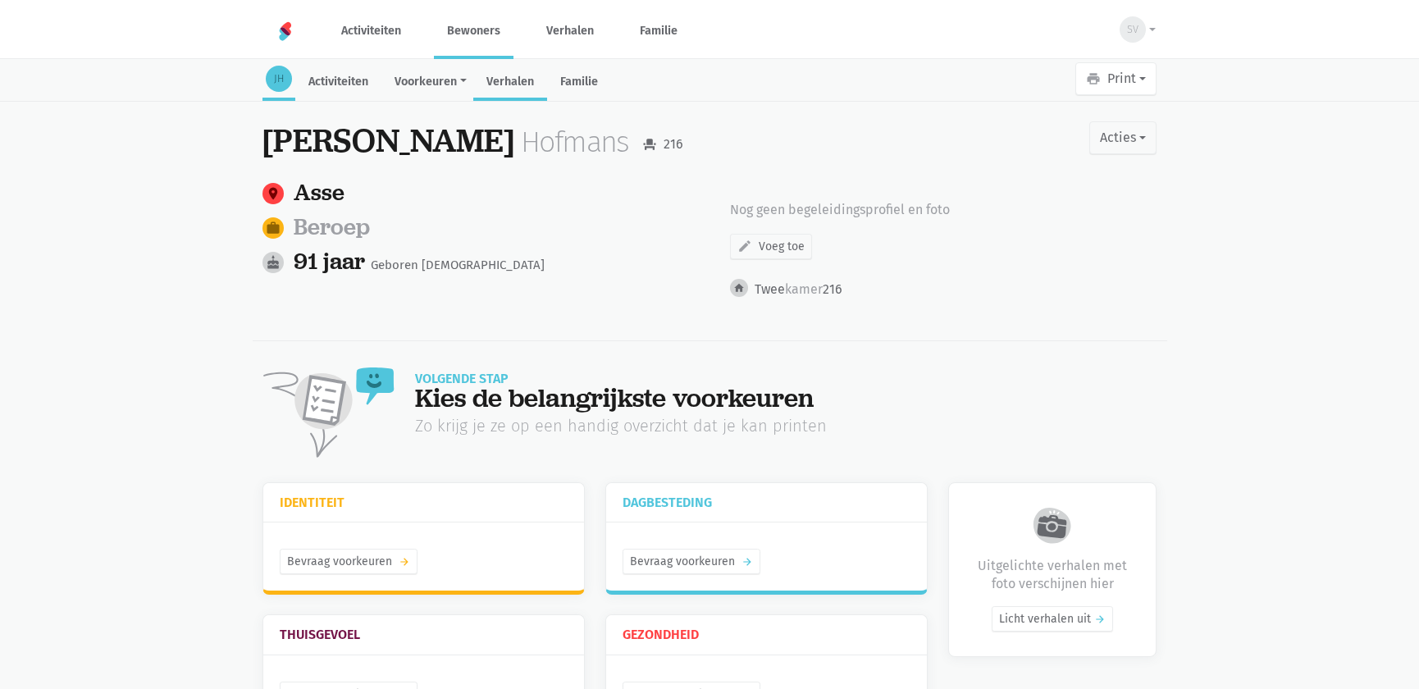
click at [524, 80] on link "Verhalen" at bounding box center [510, 83] width 74 height 35
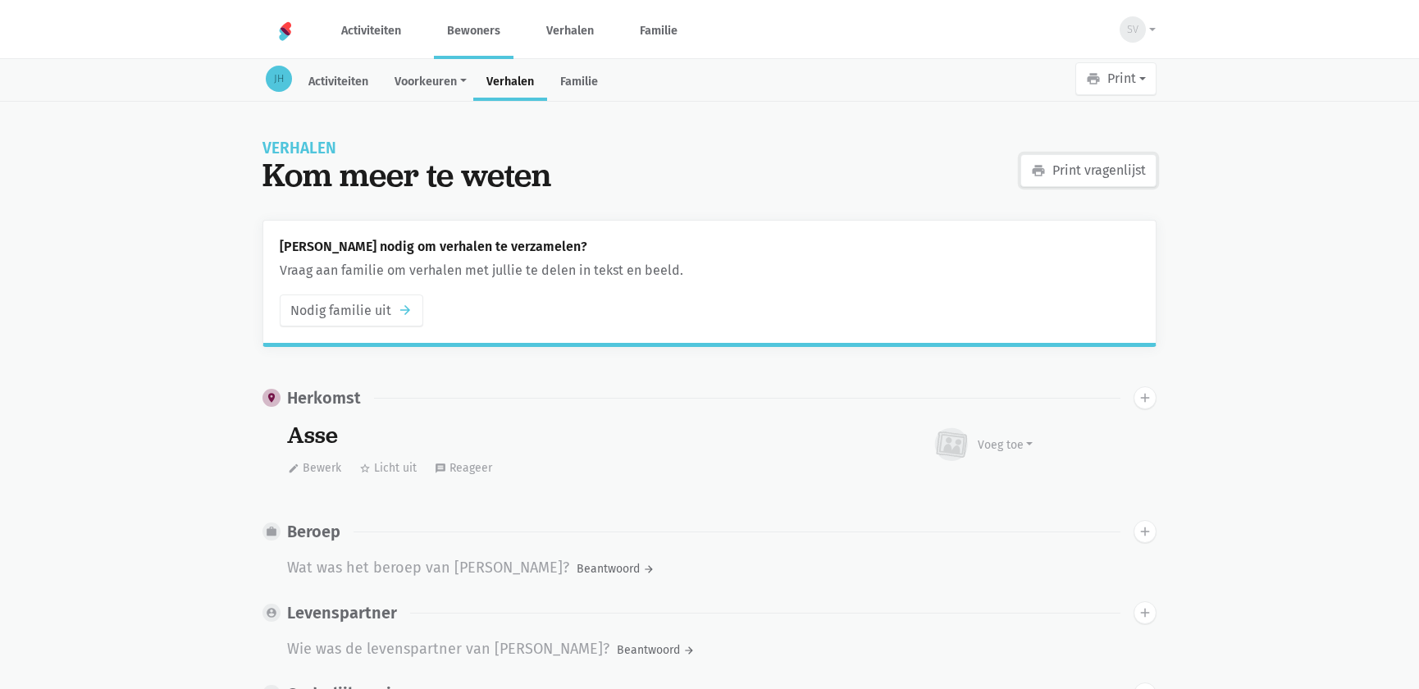
click at [1091, 174] on link "print Print vragenlijst" at bounding box center [1088, 170] width 136 height 33
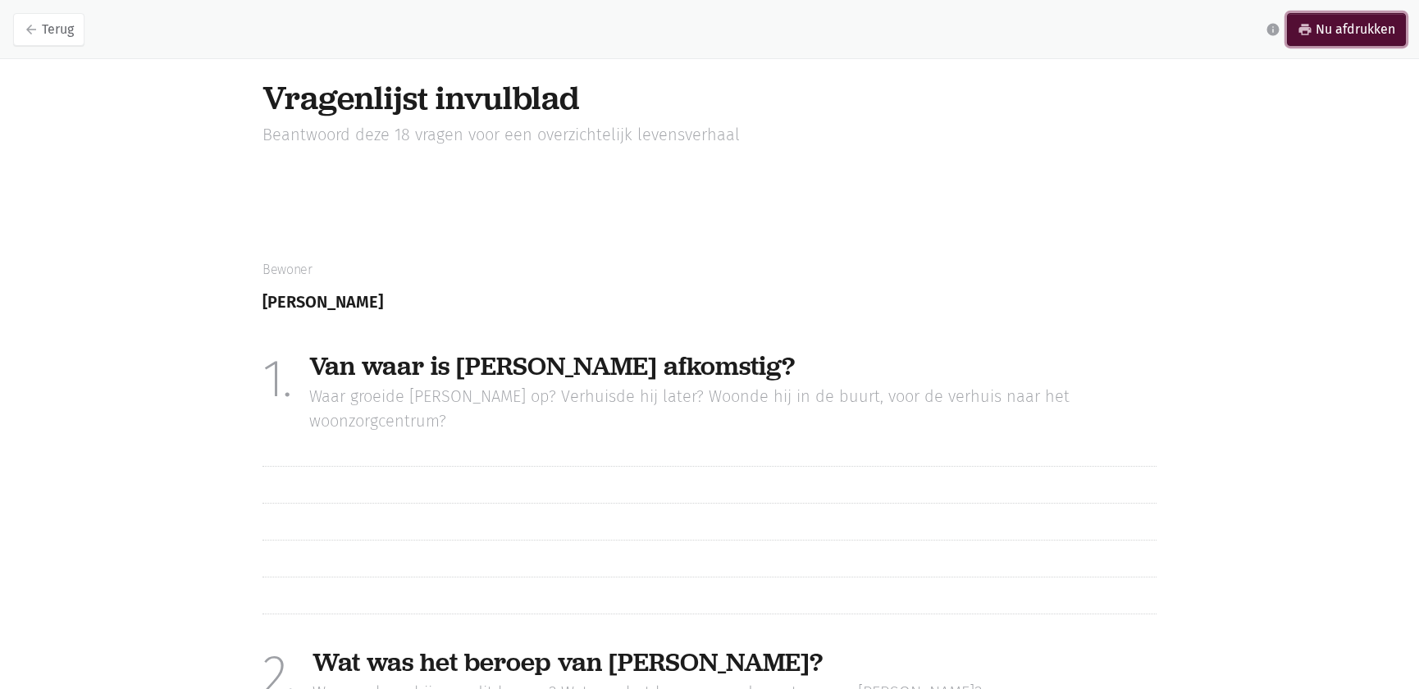
click at [1370, 31] on link "print Nu afdrukken" at bounding box center [1346, 29] width 119 height 33
click at [52, 37] on link "arrow_back Terug" at bounding box center [48, 29] width 71 height 33
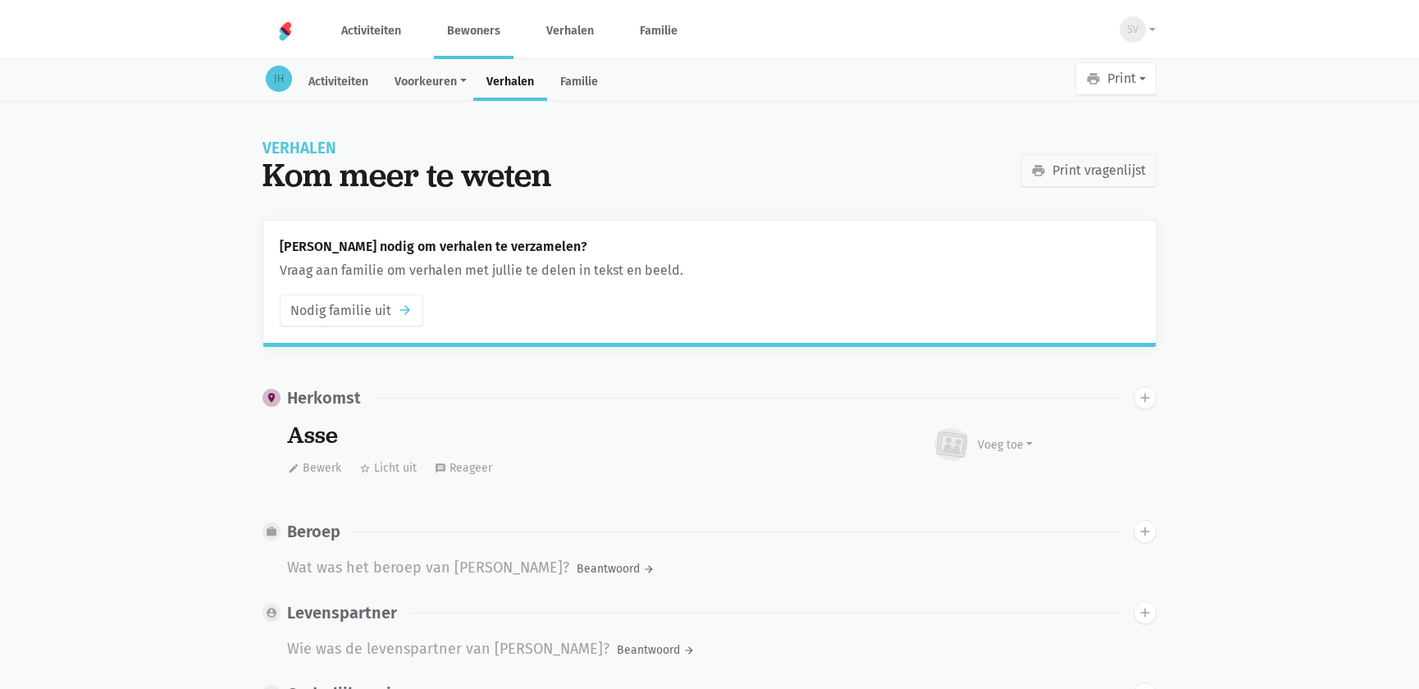
click at [490, 25] on link "Bewoners" at bounding box center [474, 30] width 80 height 55
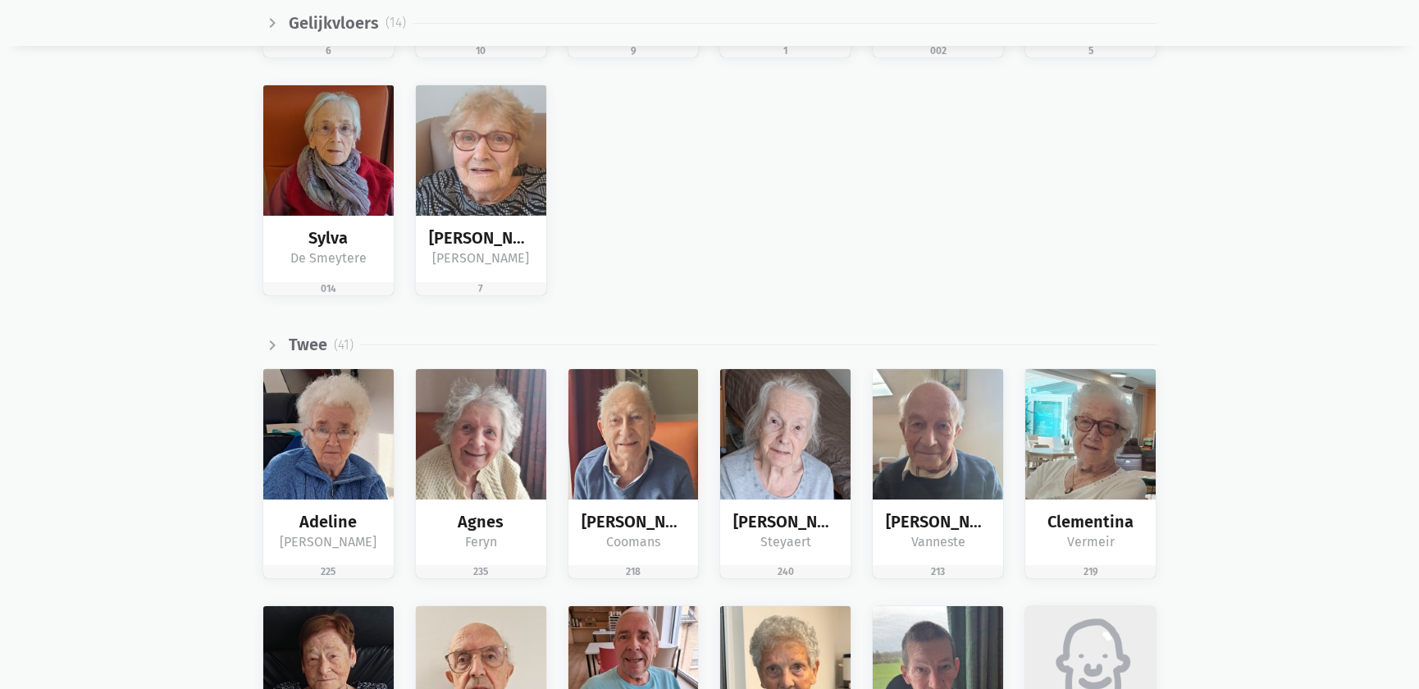
scroll to position [2684, 0]
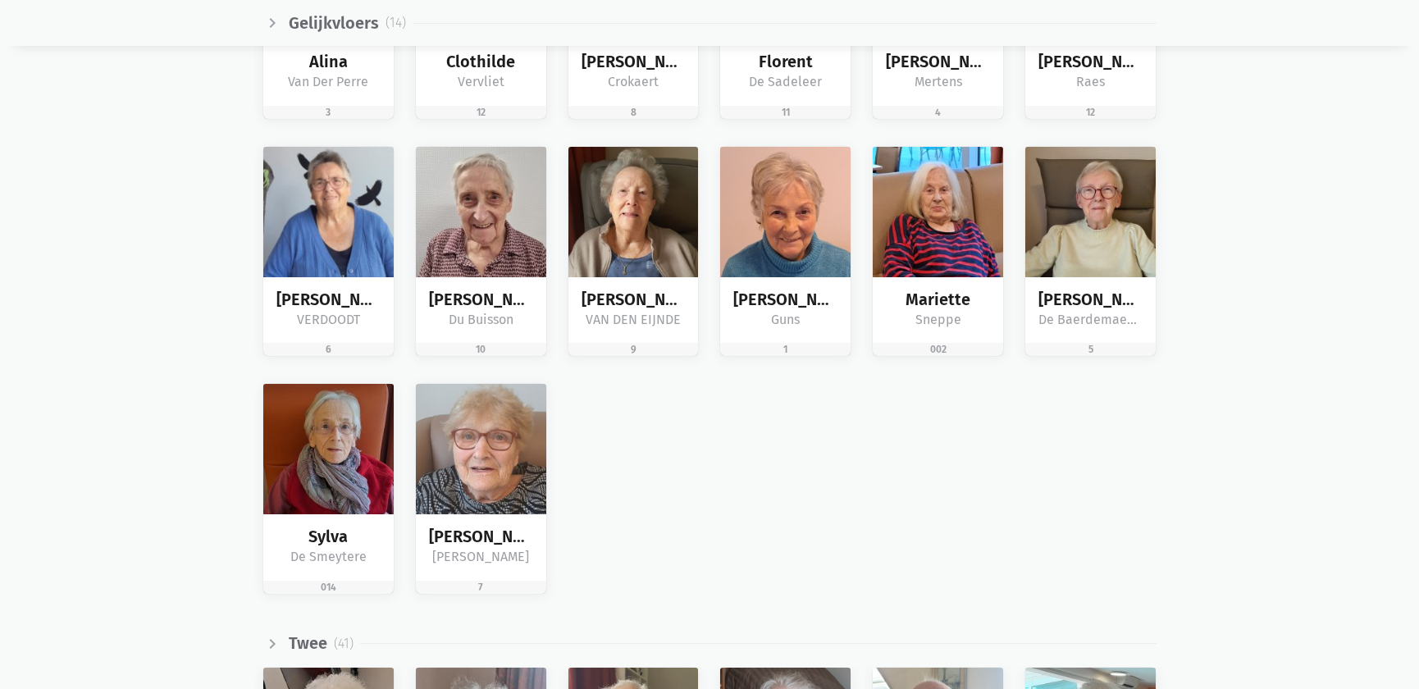
click at [633, 371] on div "Alina Van Der Perre 3 Clothilde Vervliet 12 Edouard Crokaert 8" at bounding box center [710, 264] width 915 height 712
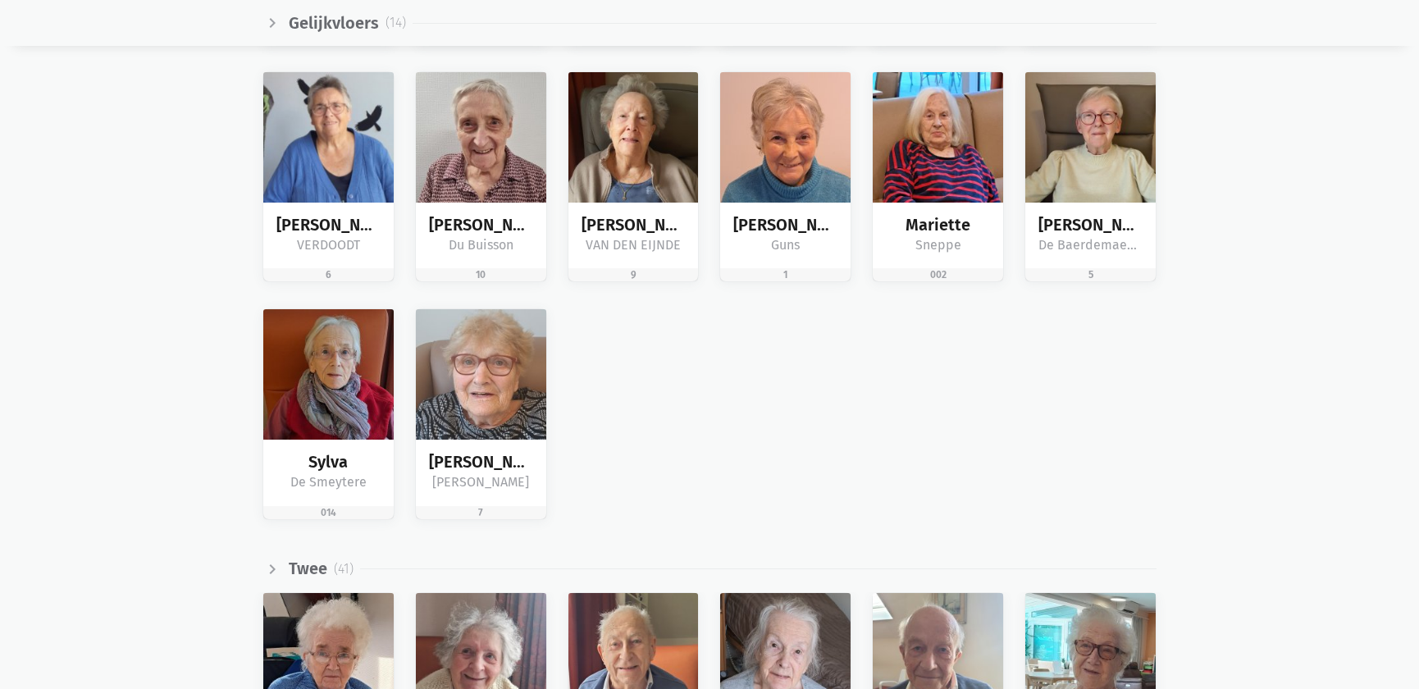
scroll to position [2535, 0]
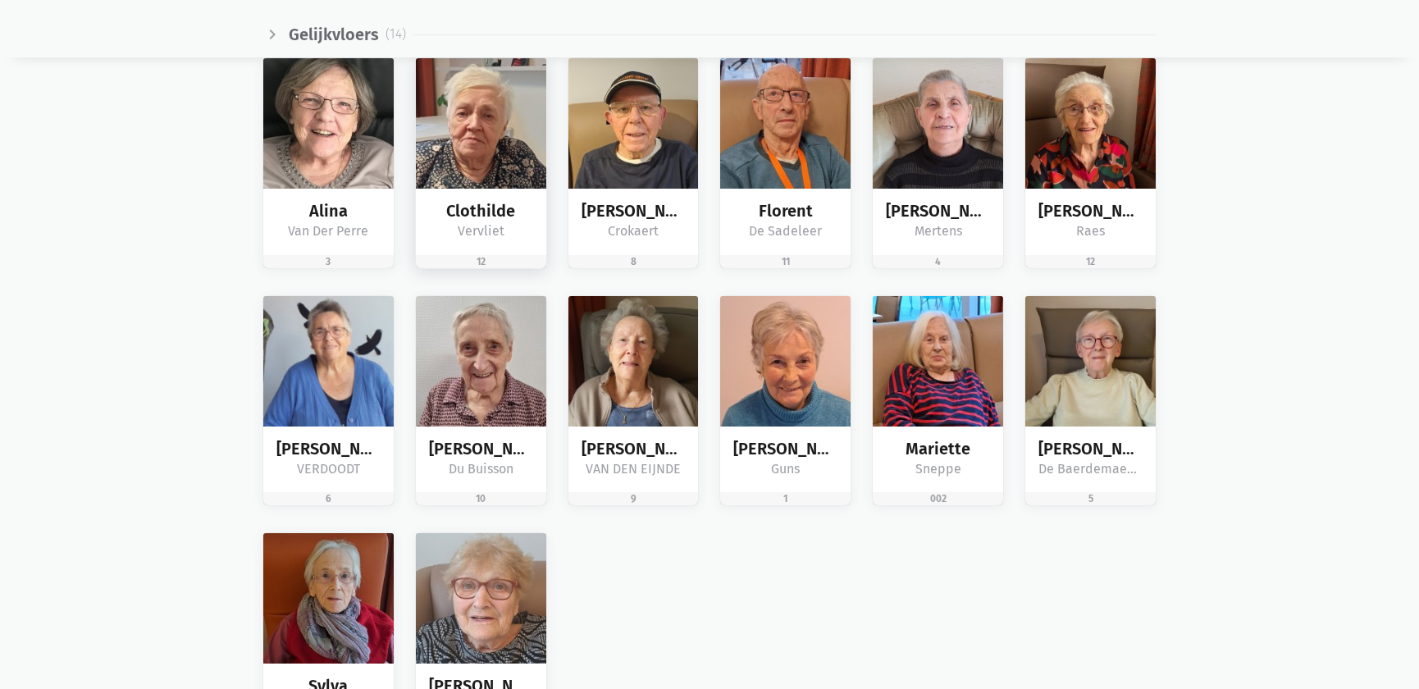
click at [481, 154] on img at bounding box center [481, 123] width 130 height 130
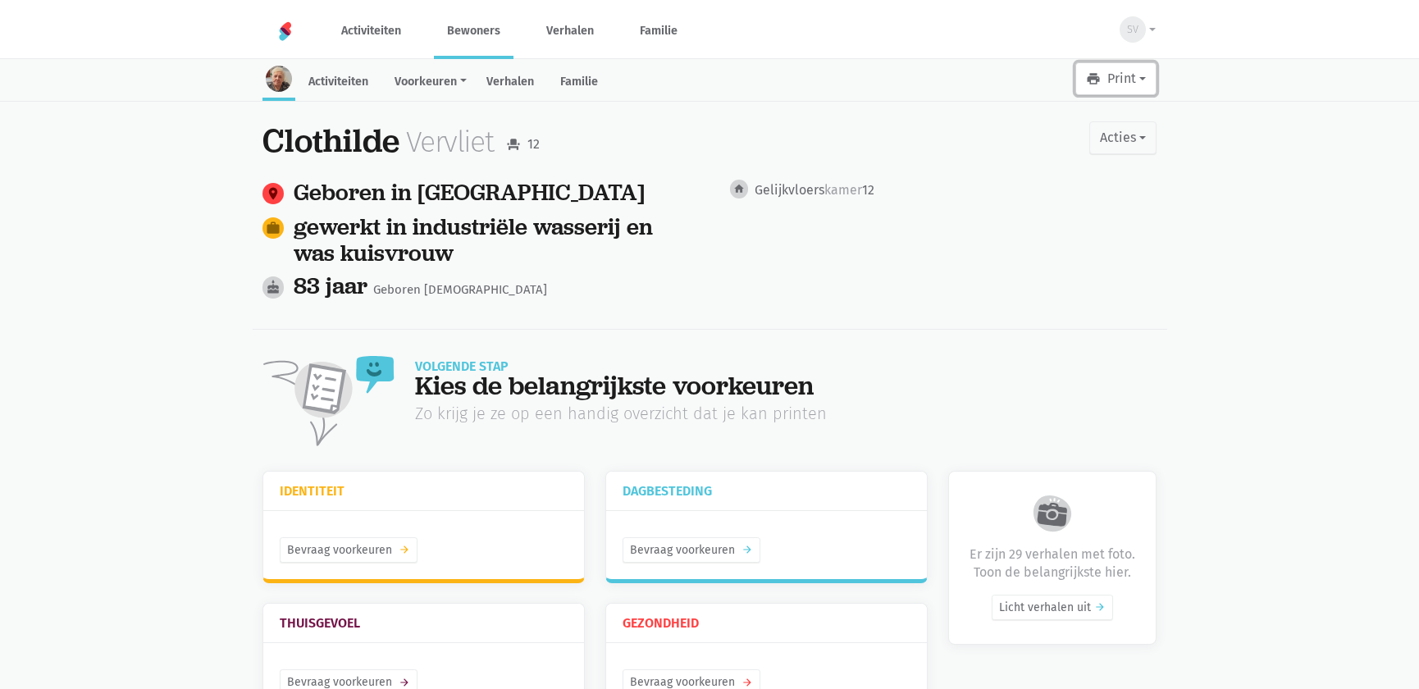
click at [1098, 72] on icon "print" at bounding box center [1093, 78] width 15 height 15
click at [1066, 121] on link "Leesboekje" at bounding box center [1077, 121] width 157 height 28
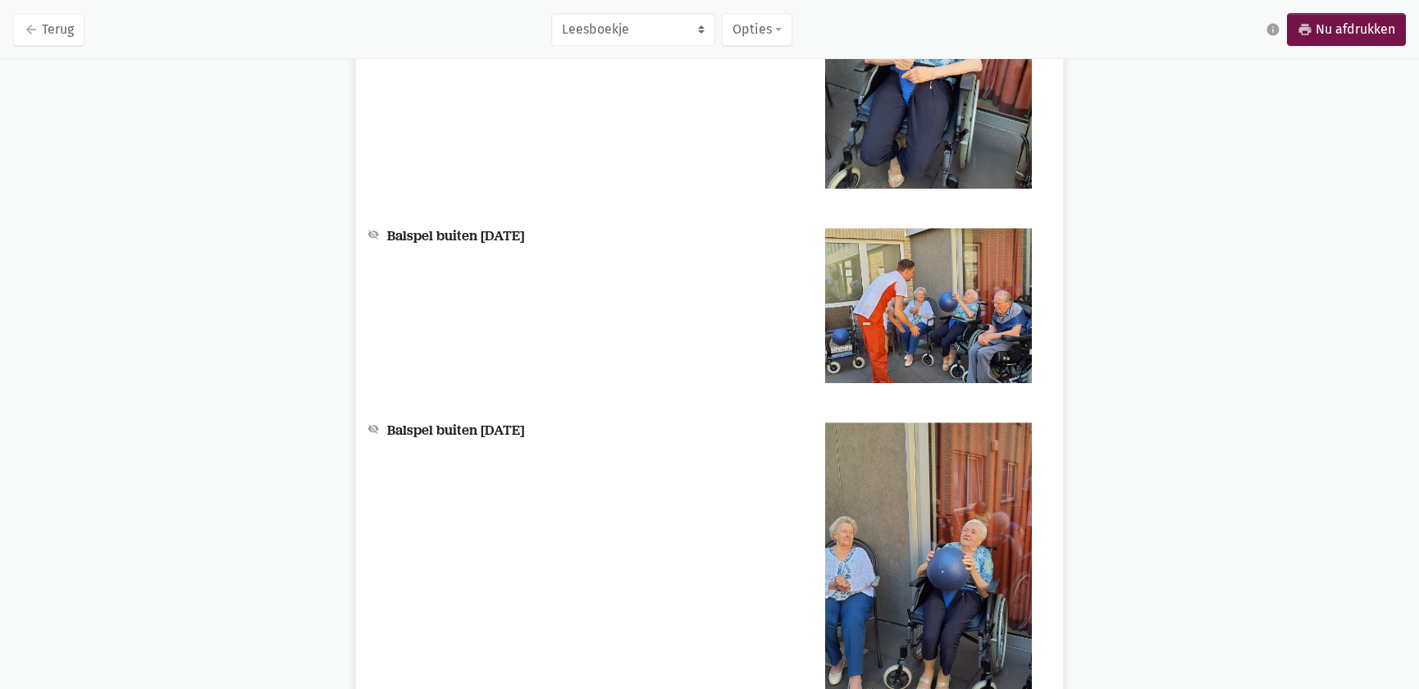
scroll to position [9331, 0]
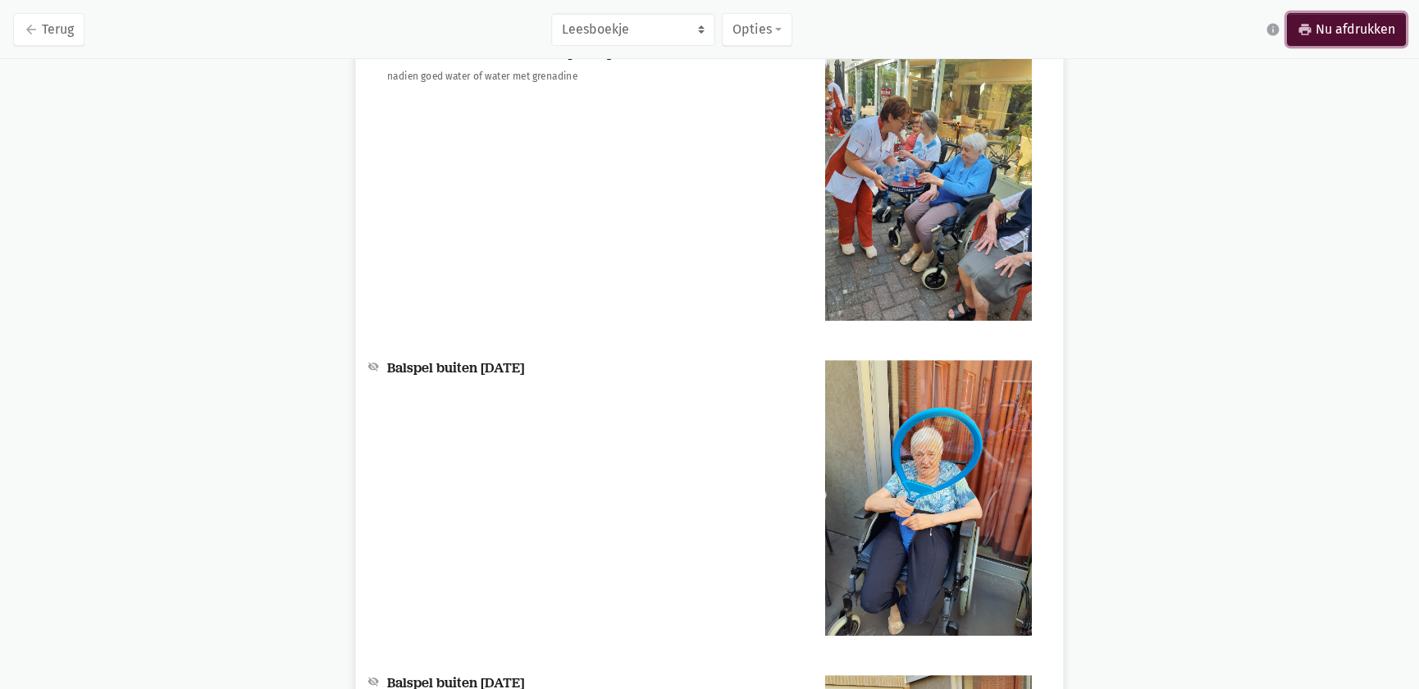
click at [1329, 29] on link "print Nu afdrukken" at bounding box center [1346, 29] width 119 height 33
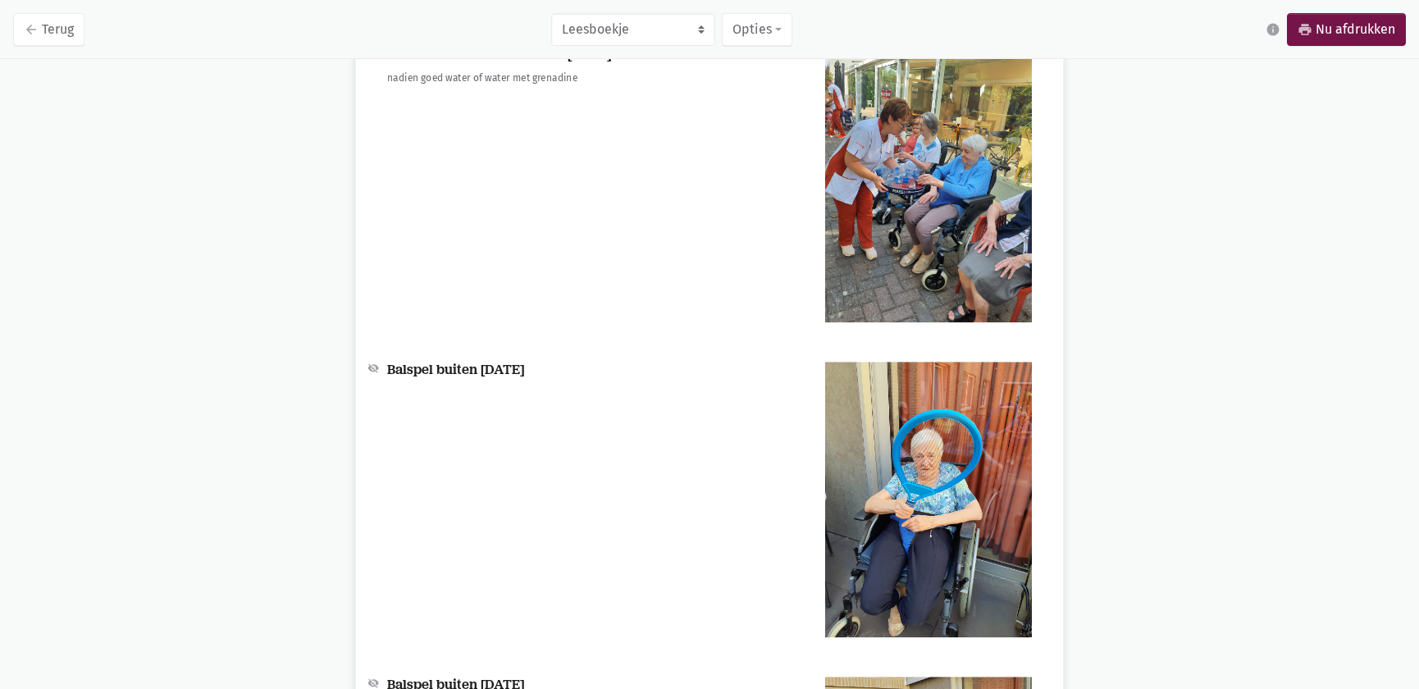
click at [19, 46] on nav "arrow_back Terug Leesboekje Werkboekje bewoner Werkboekje team Evaluatieblad do…" at bounding box center [709, 29] width 1419 height 59
click at [30, 34] on icon "arrow_back" at bounding box center [31, 29] width 15 height 15
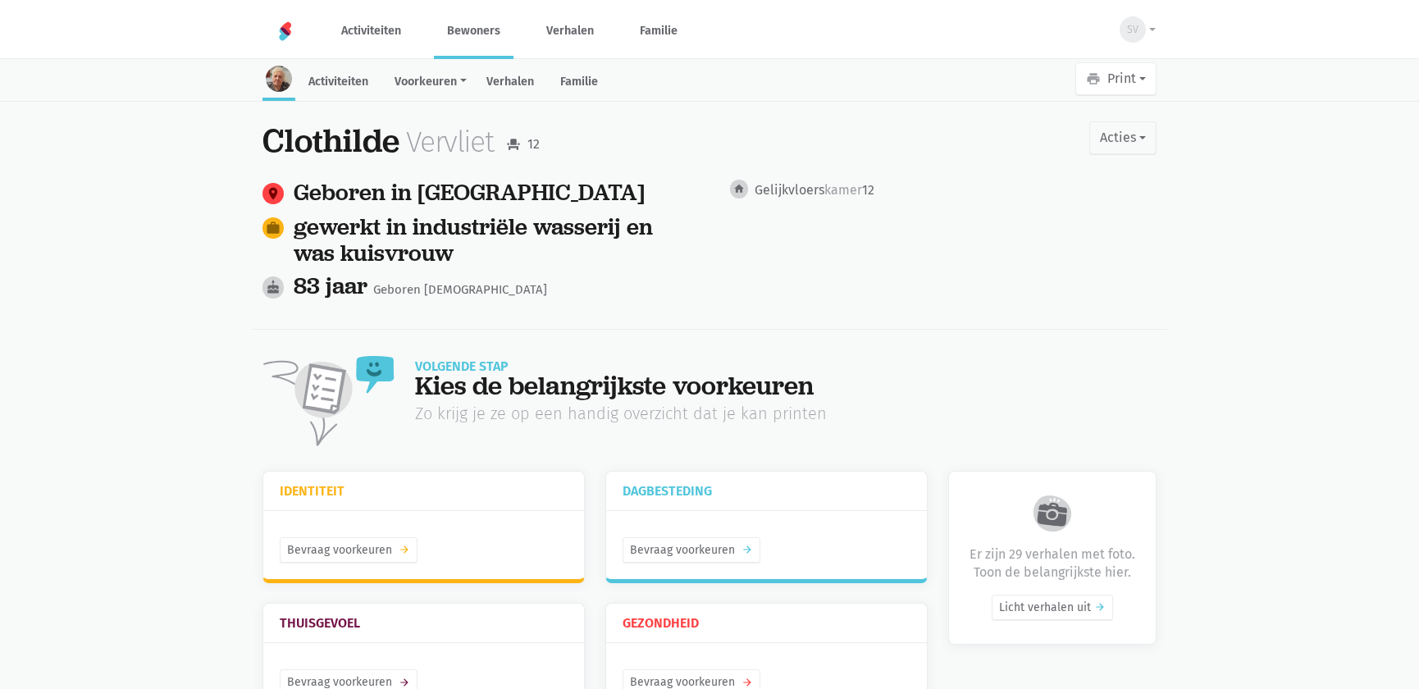
click at [468, 21] on link "Bewoners" at bounding box center [474, 30] width 80 height 55
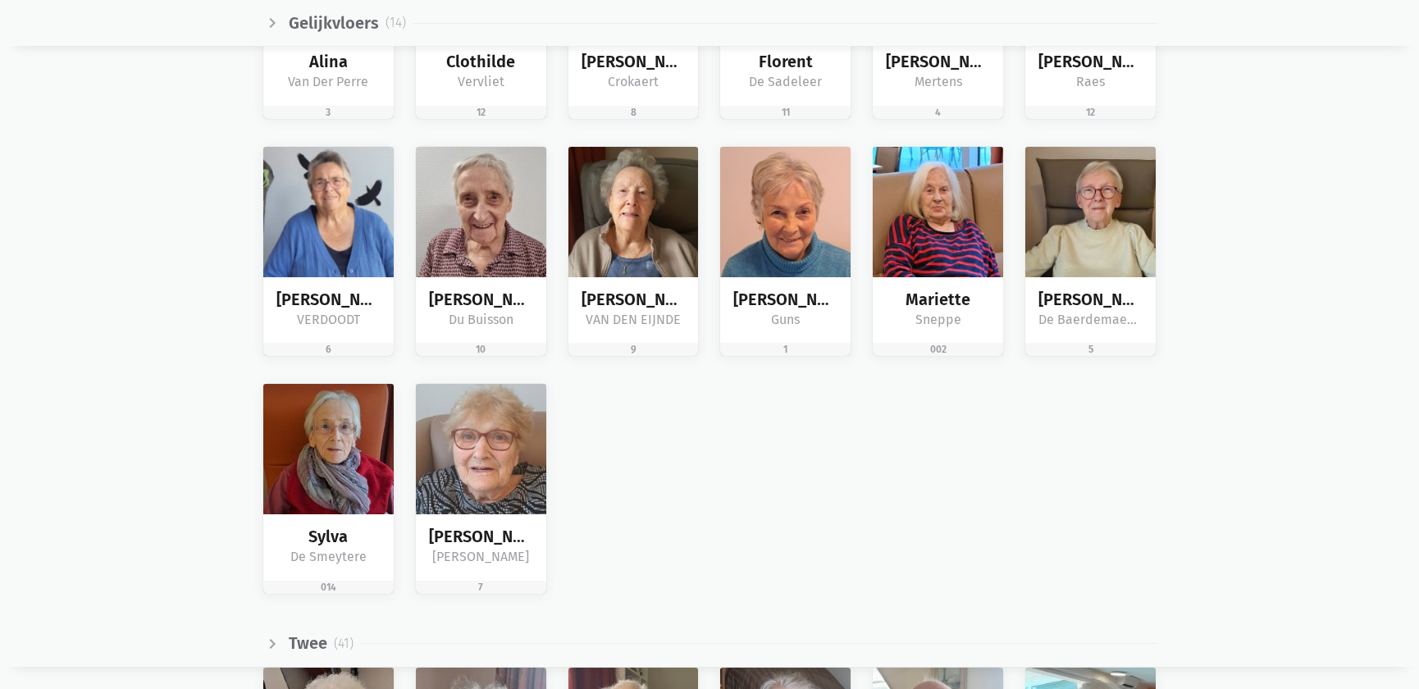
scroll to position [2461, 0]
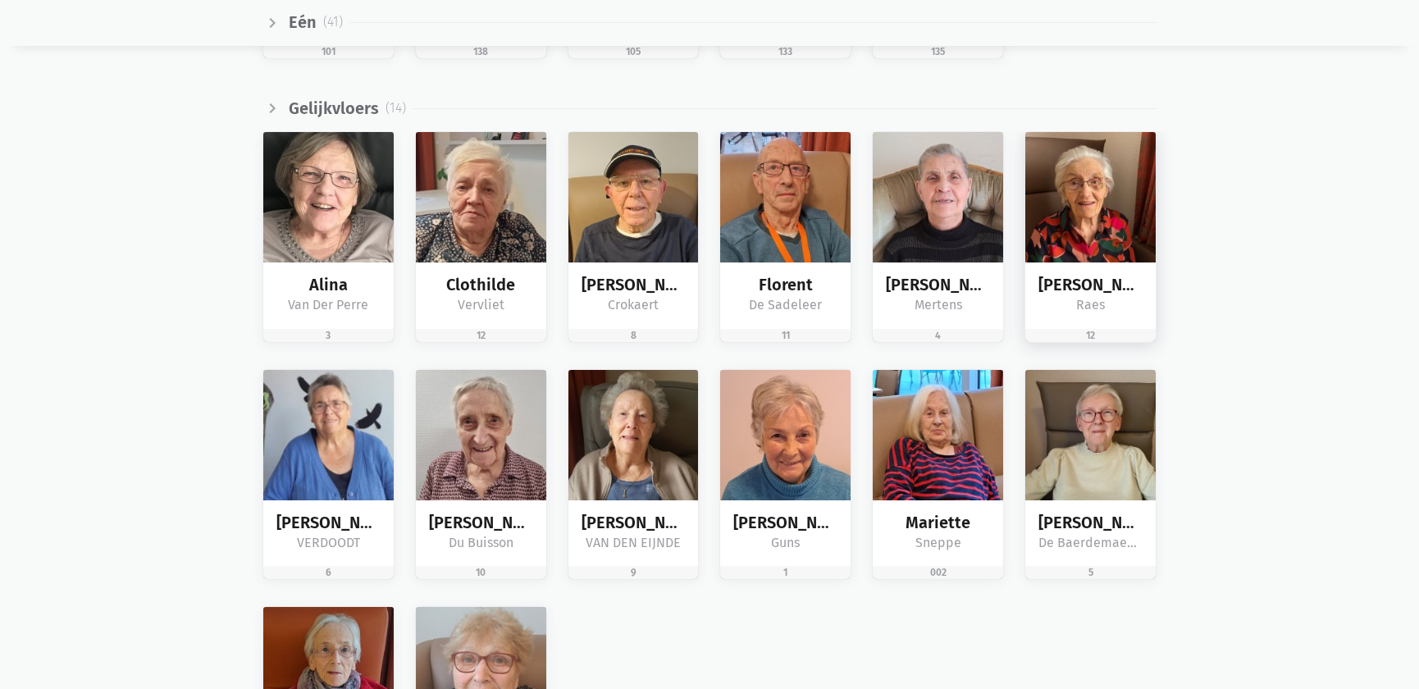
click at [1114, 240] on img at bounding box center [1090, 197] width 130 height 130
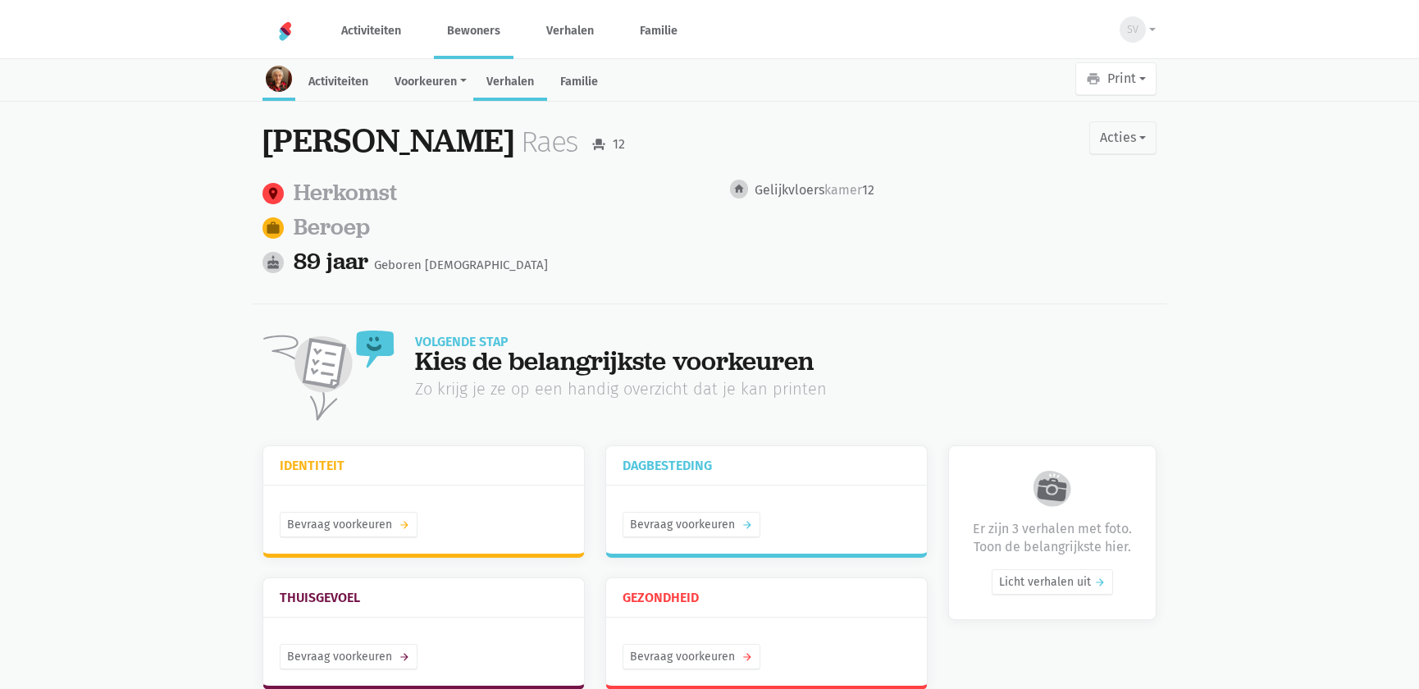
click at [503, 76] on link "Verhalen" at bounding box center [510, 83] width 74 height 35
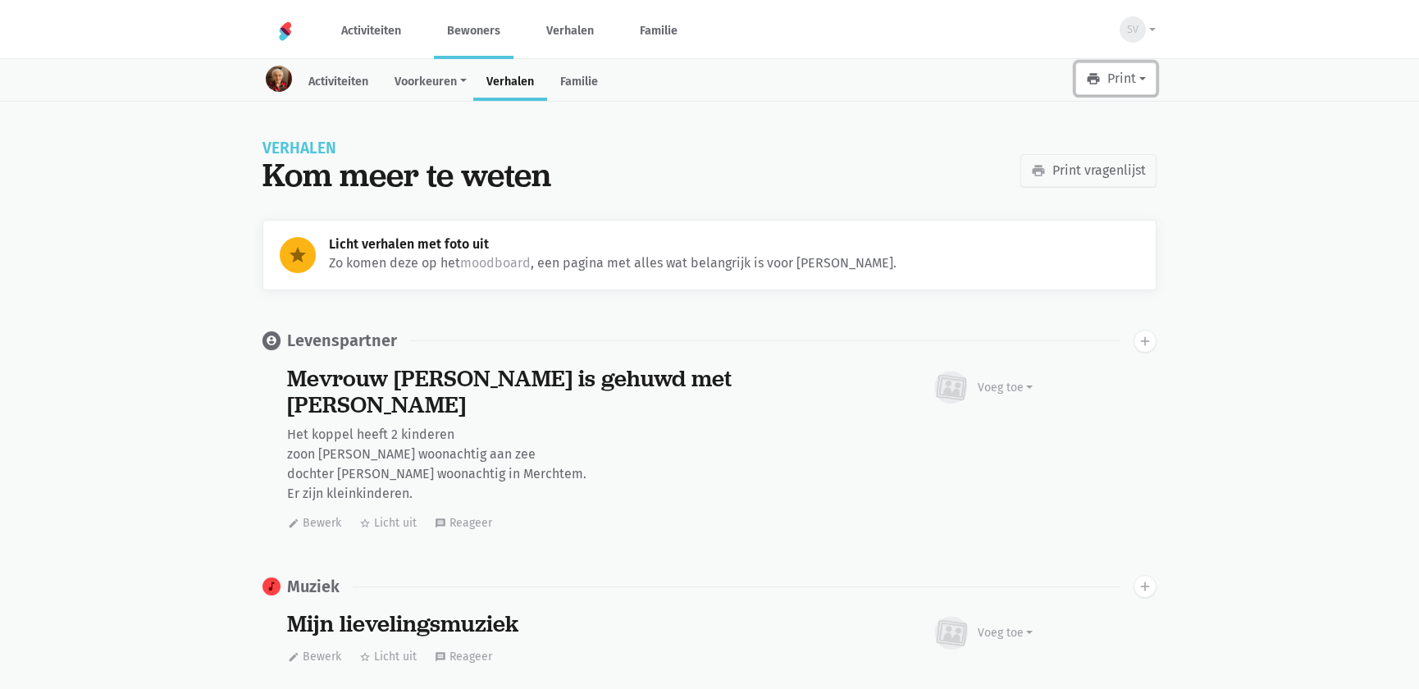
click at [1134, 74] on button "print Print" at bounding box center [1115, 78] width 81 height 33
click at [1055, 104] on div "Leesboekje Werkboekje bewoner Werkboekje team Moodboard" at bounding box center [1077, 169] width 159 height 145
click at [1101, 81] on button "print Print" at bounding box center [1115, 78] width 81 height 33
click at [1084, 123] on link "Leesboekje" at bounding box center [1077, 121] width 157 height 28
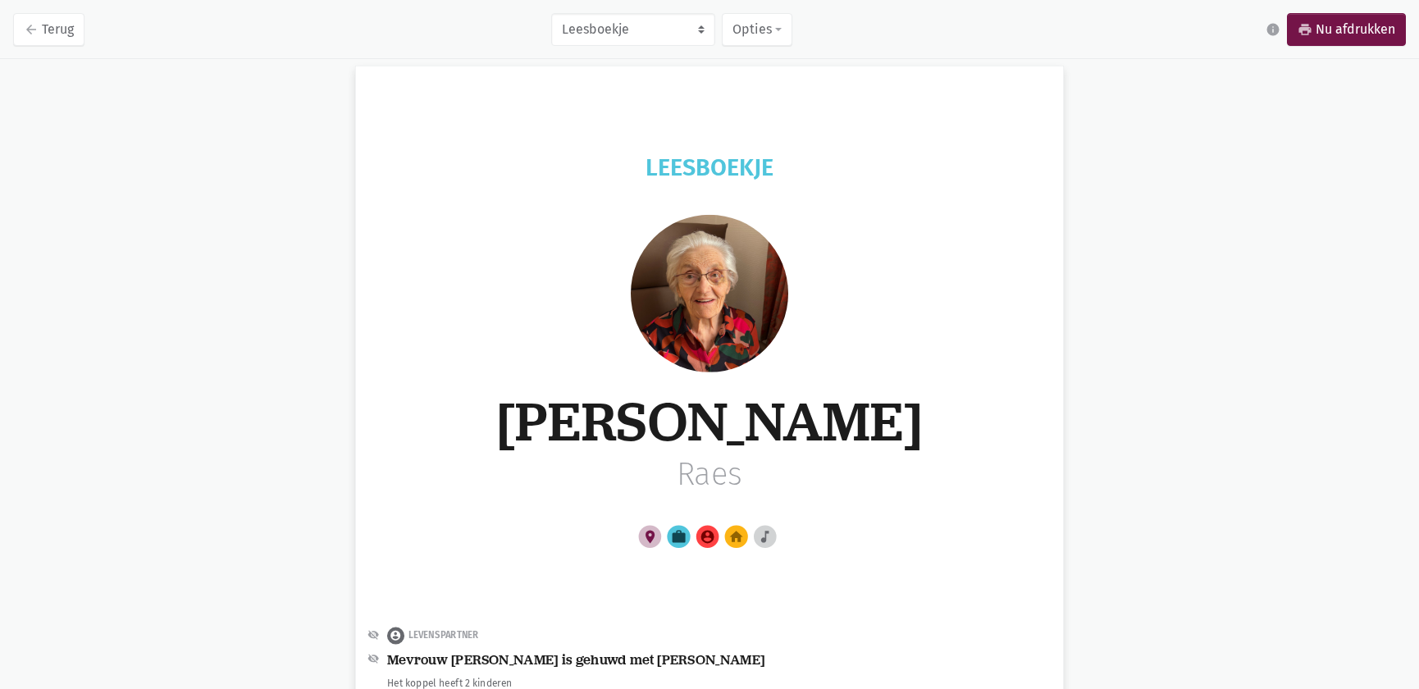
scroll to position [74, 0]
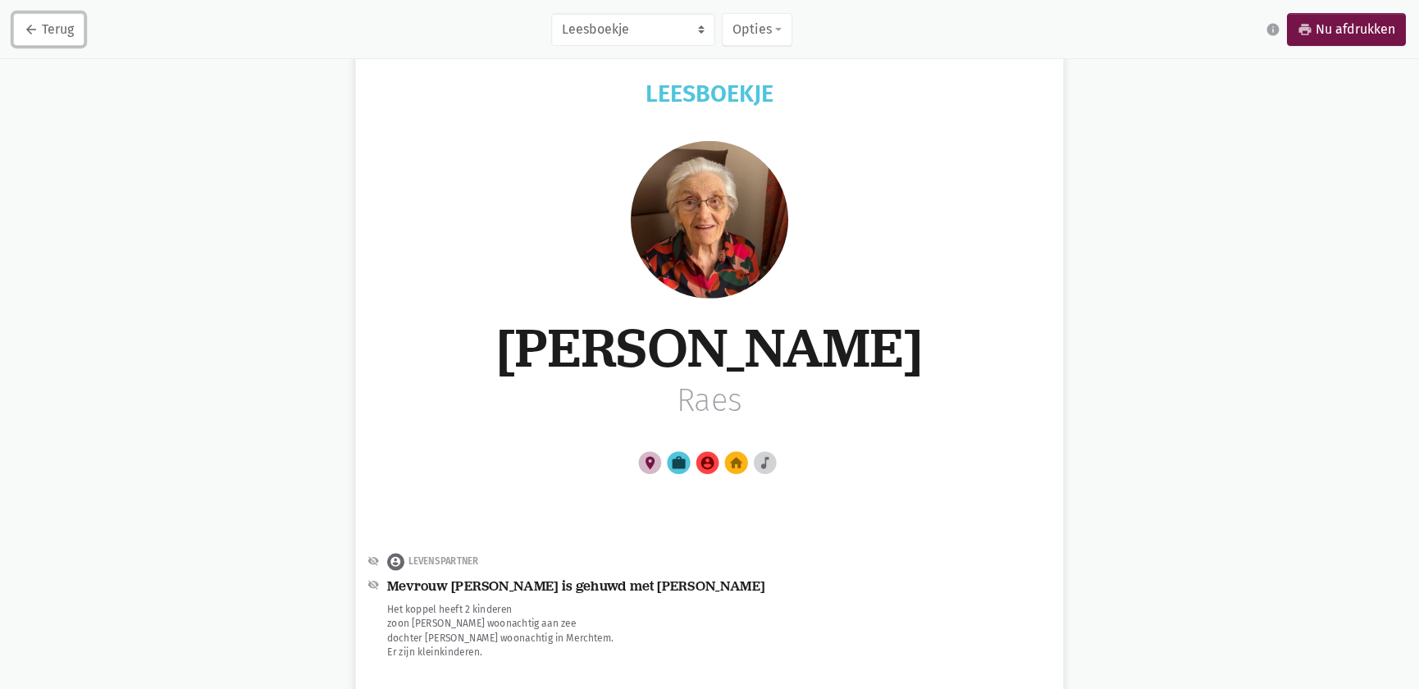
click at [33, 30] on icon "arrow_back" at bounding box center [31, 29] width 15 height 15
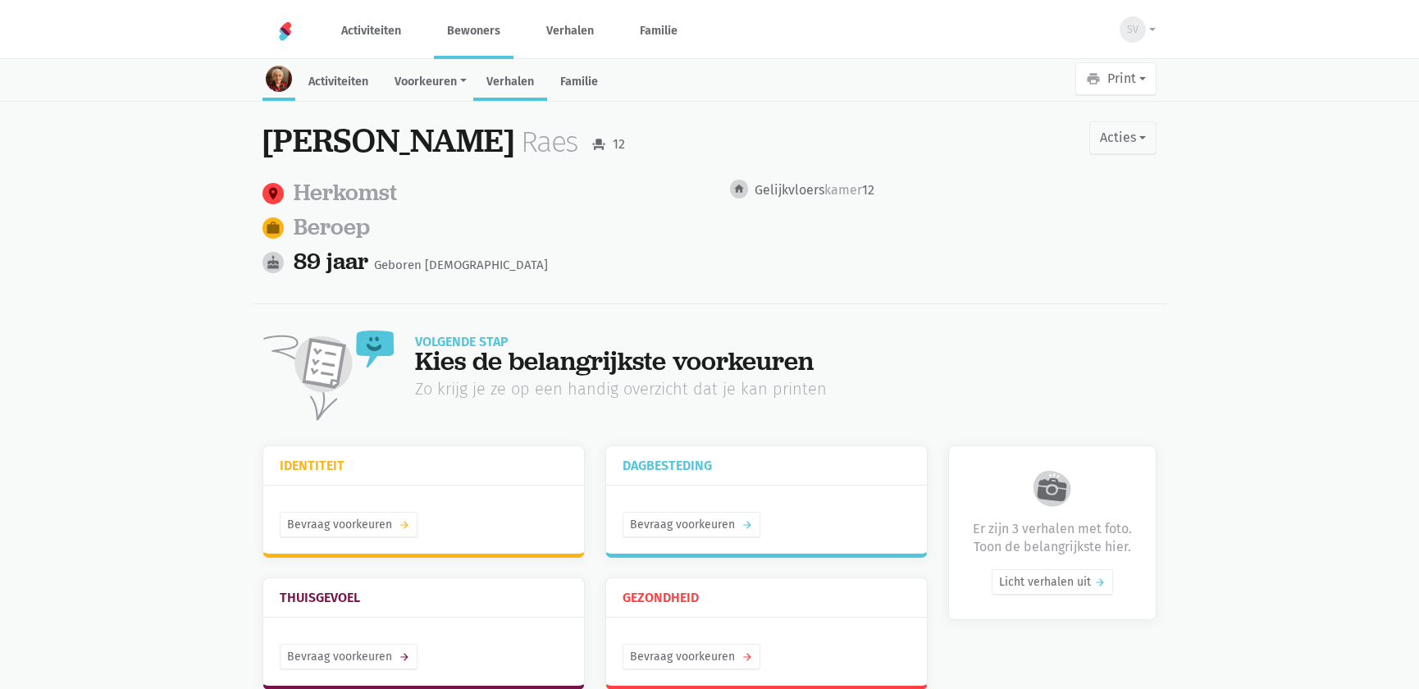
click at [482, 75] on link "Verhalen" at bounding box center [510, 83] width 74 height 35
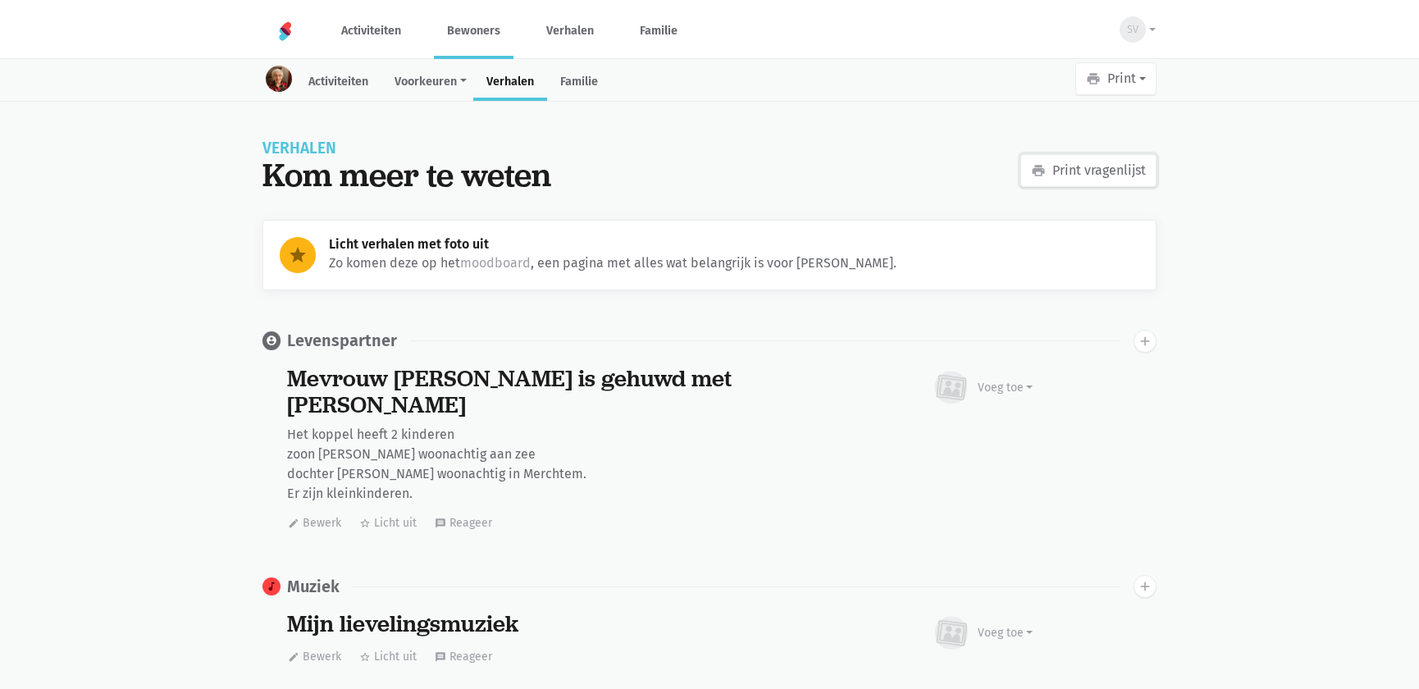
click at [1083, 168] on link "print Print vragenlijst" at bounding box center [1088, 170] width 136 height 33
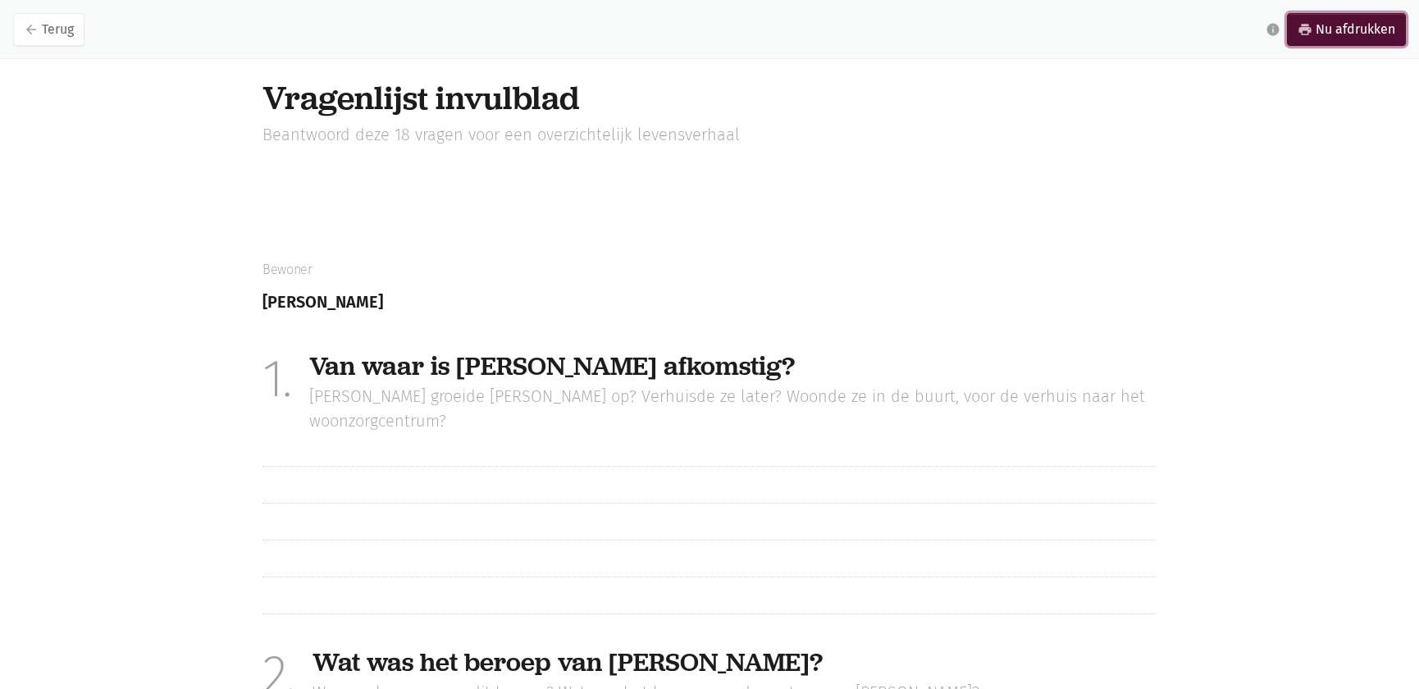
click at [1362, 24] on link "print Nu afdrukken" at bounding box center [1346, 29] width 119 height 33
click at [48, 33] on link "arrow_back Terug" at bounding box center [48, 29] width 71 height 33
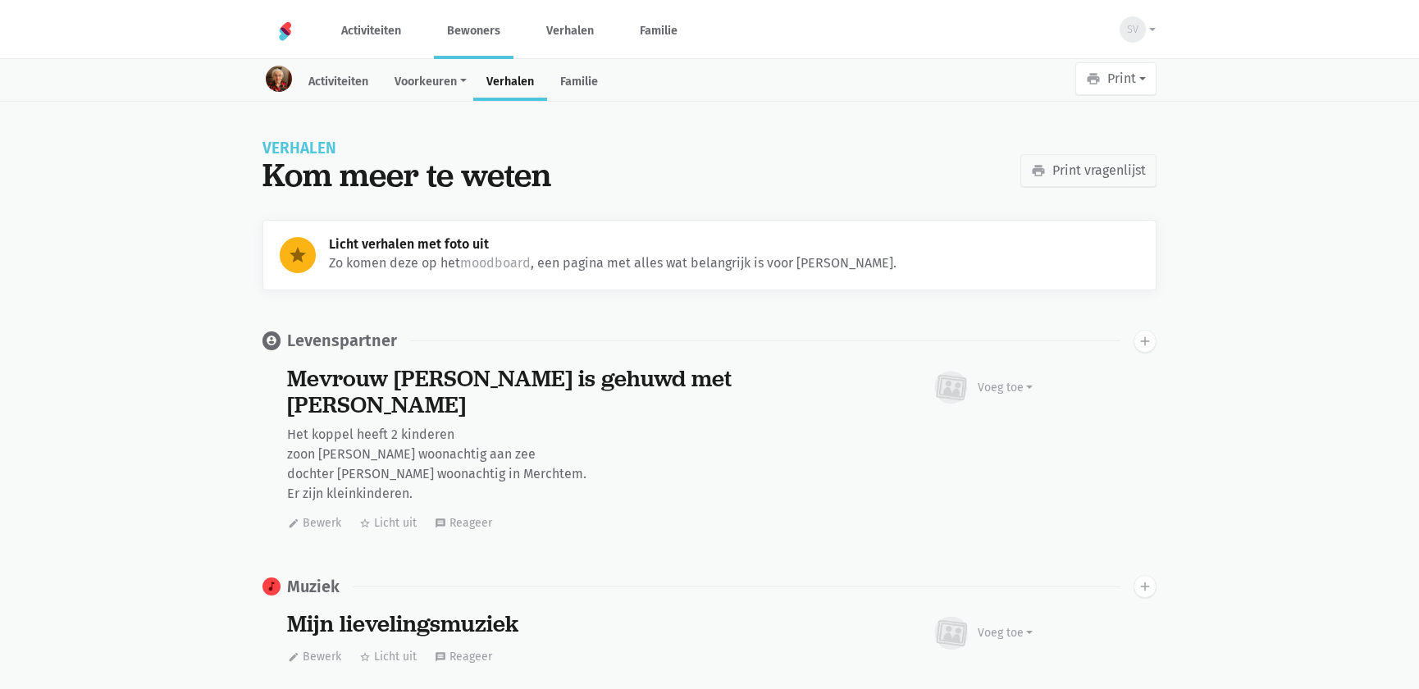
click at [456, 29] on link "Bewoners" at bounding box center [474, 30] width 80 height 55
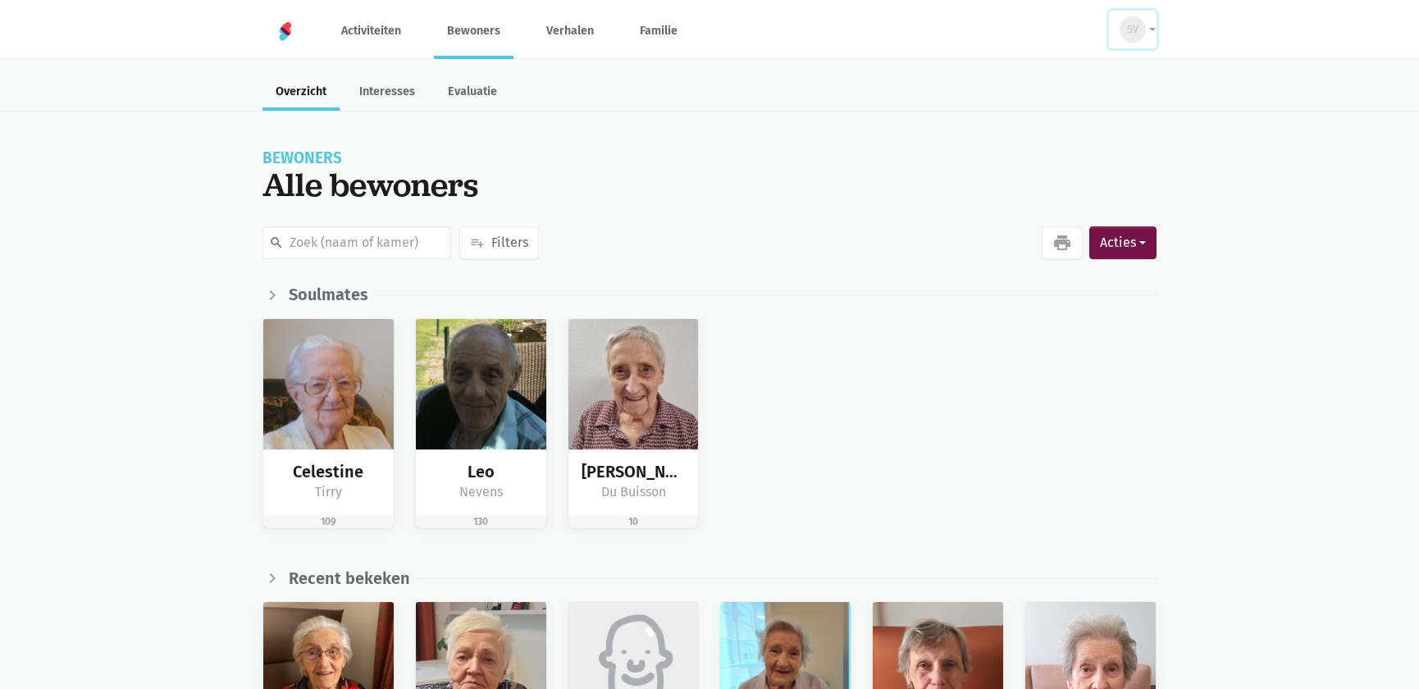
click at [1130, 19] on div "SV" at bounding box center [1133, 29] width 26 height 26
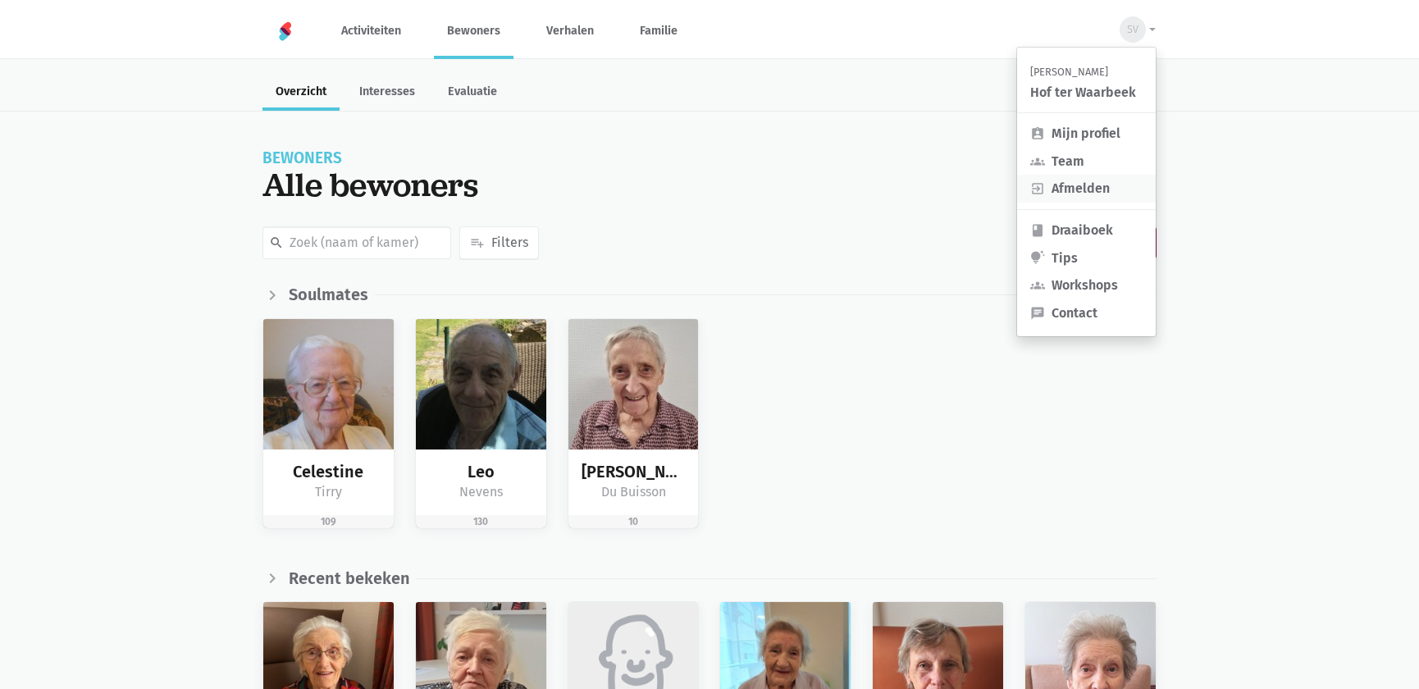
click at [1085, 190] on link "exit_to_app Afmelden" at bounding box center [1086, 189] width 139 height 28
